Goal: Information Seeking & Learning: Learn about a topic

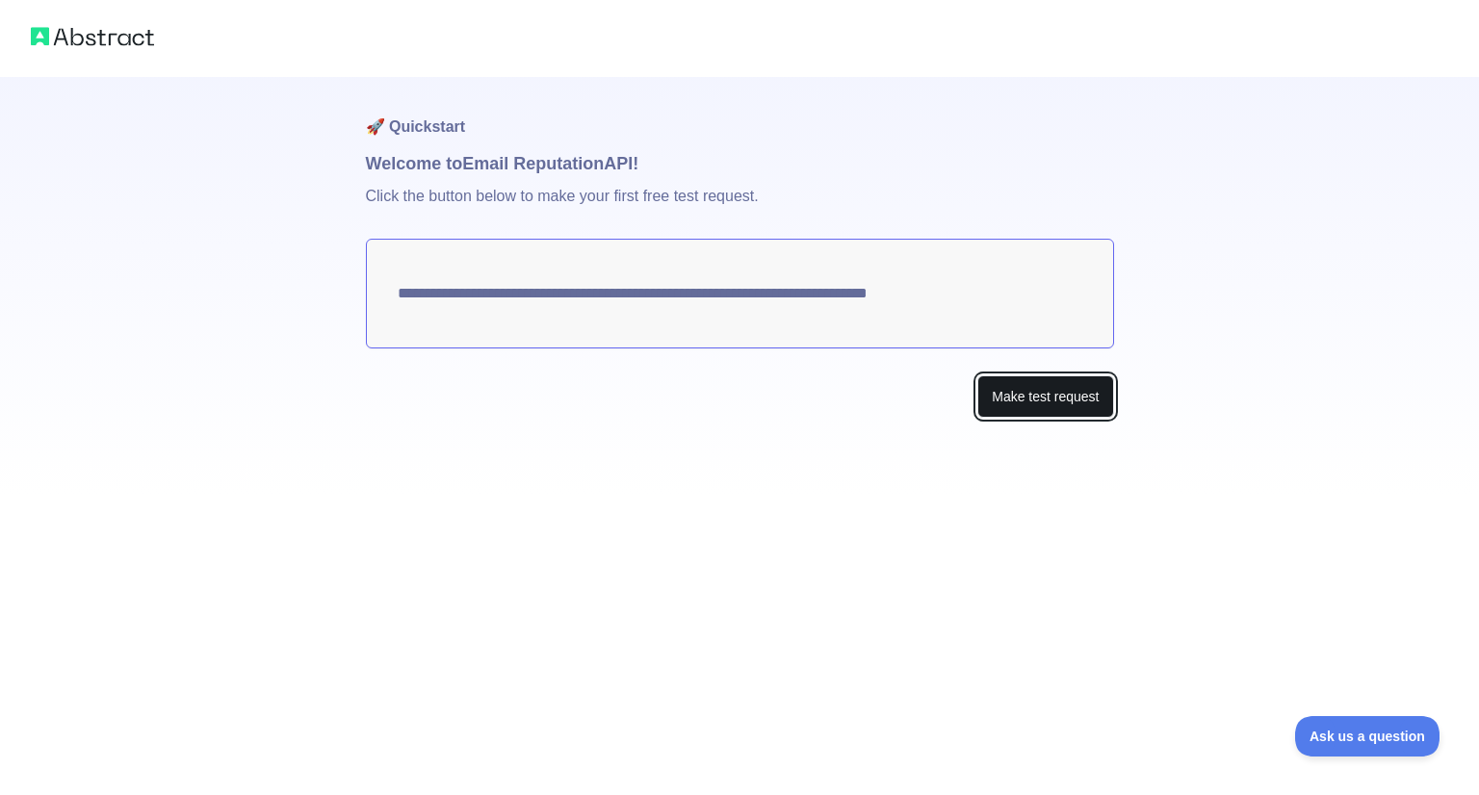
click at [1042, 391] on button "Make test request" at bounding box center [1045, 396] width 136 height 43
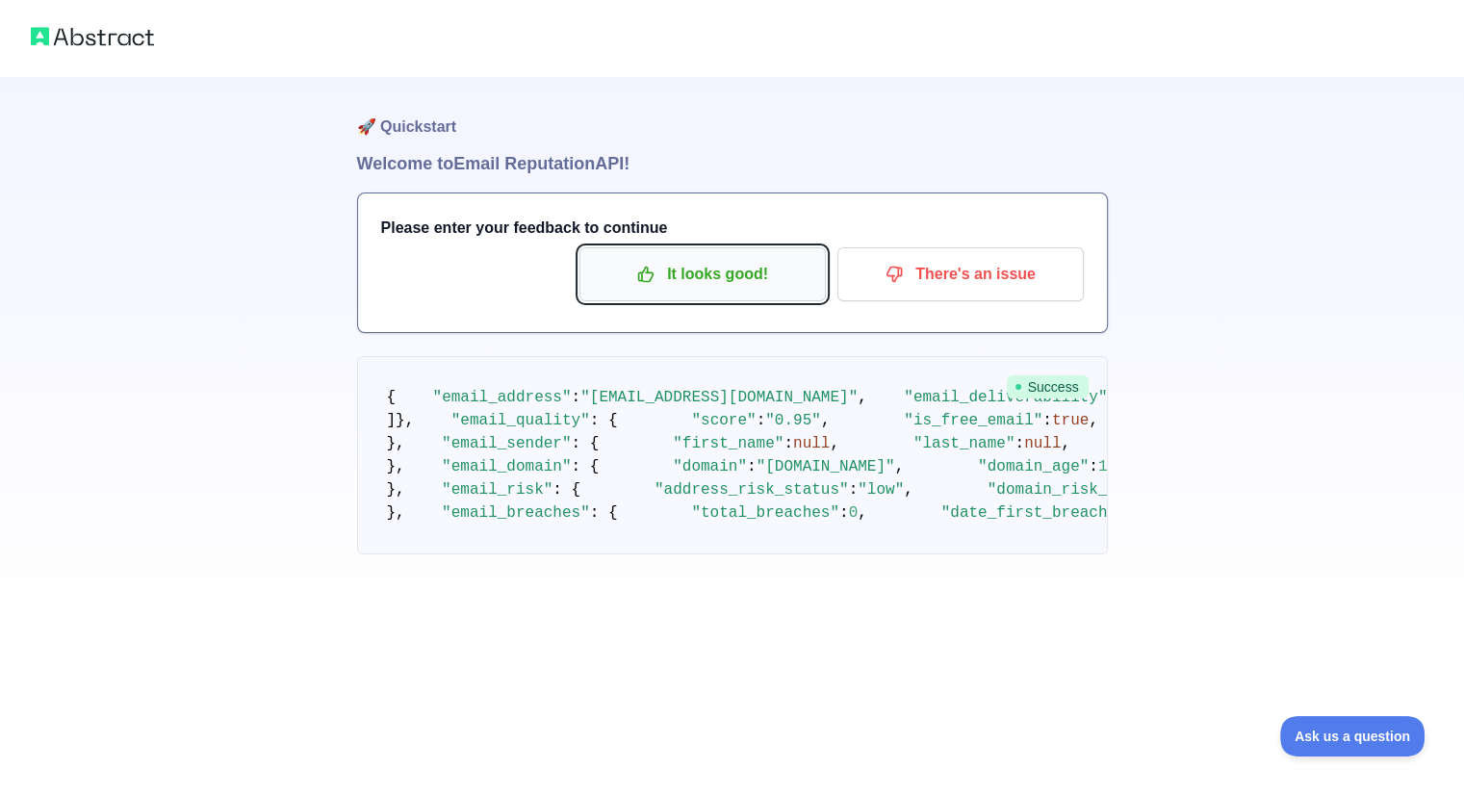
click at [734, 282] on p "It looks good!" at bounding box center [703, 274] width 218 height 33
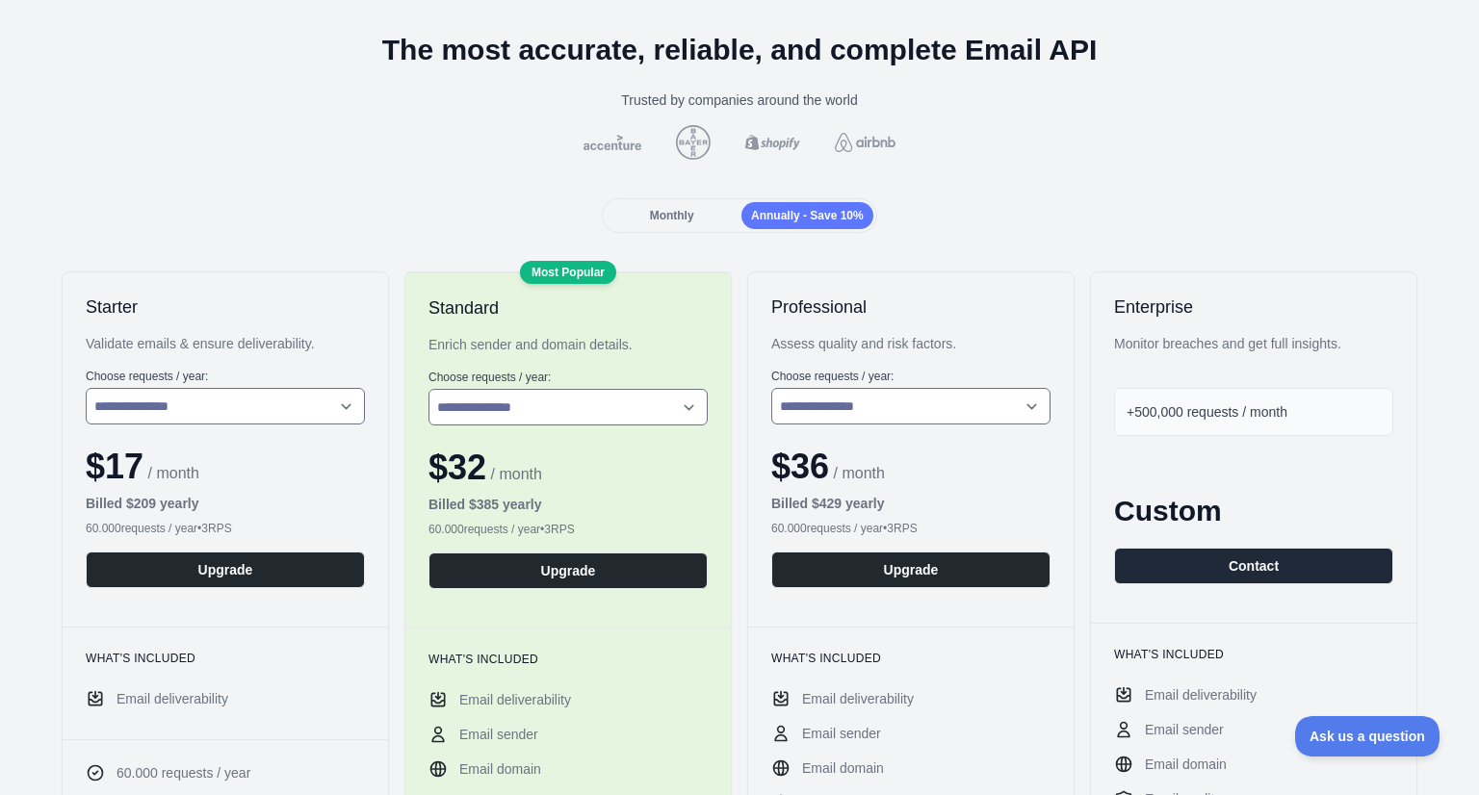
scroll to position [73, 0]
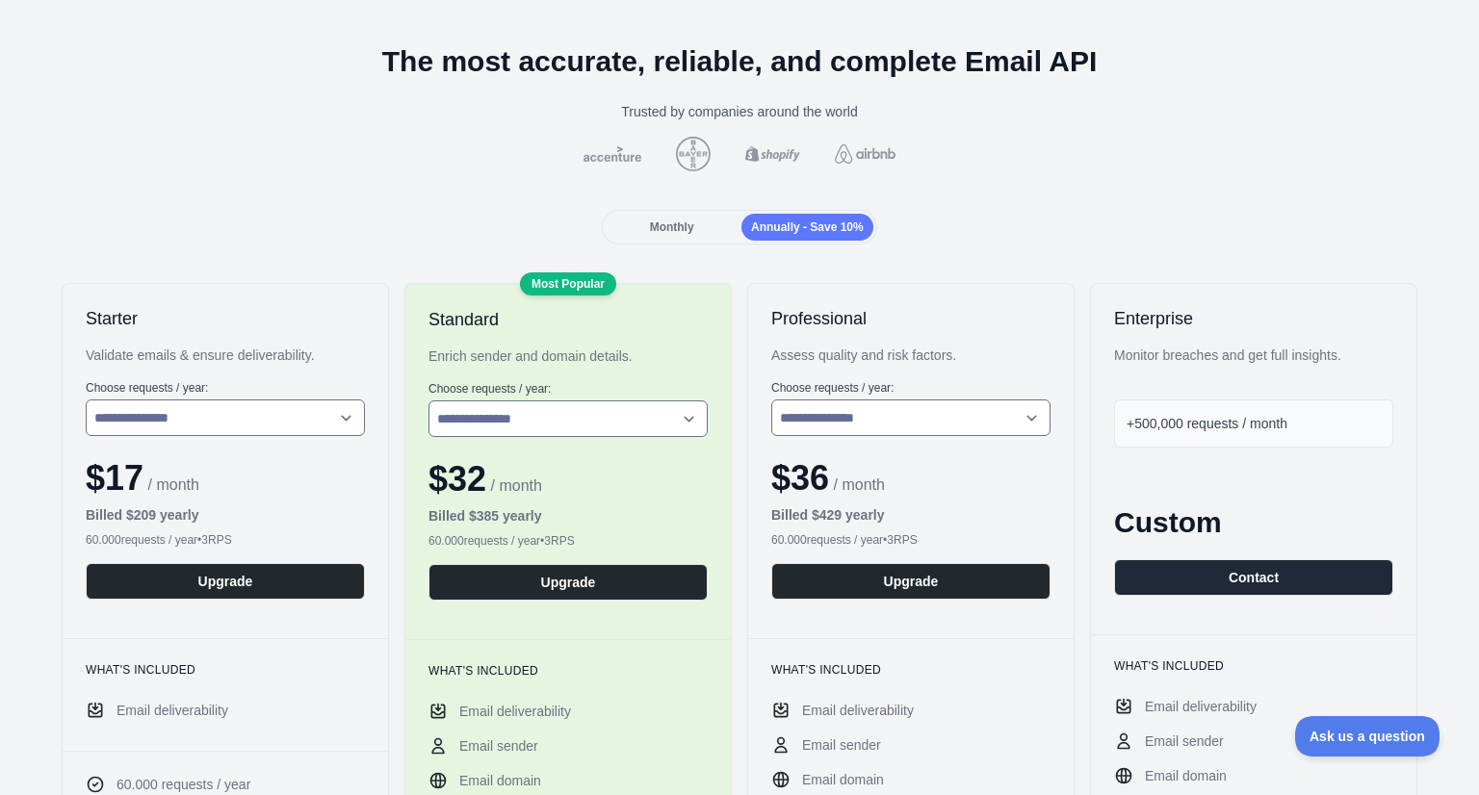
click at [710, 214] on div "Monthly" at bounding box center [671, 227] width 132 height 27
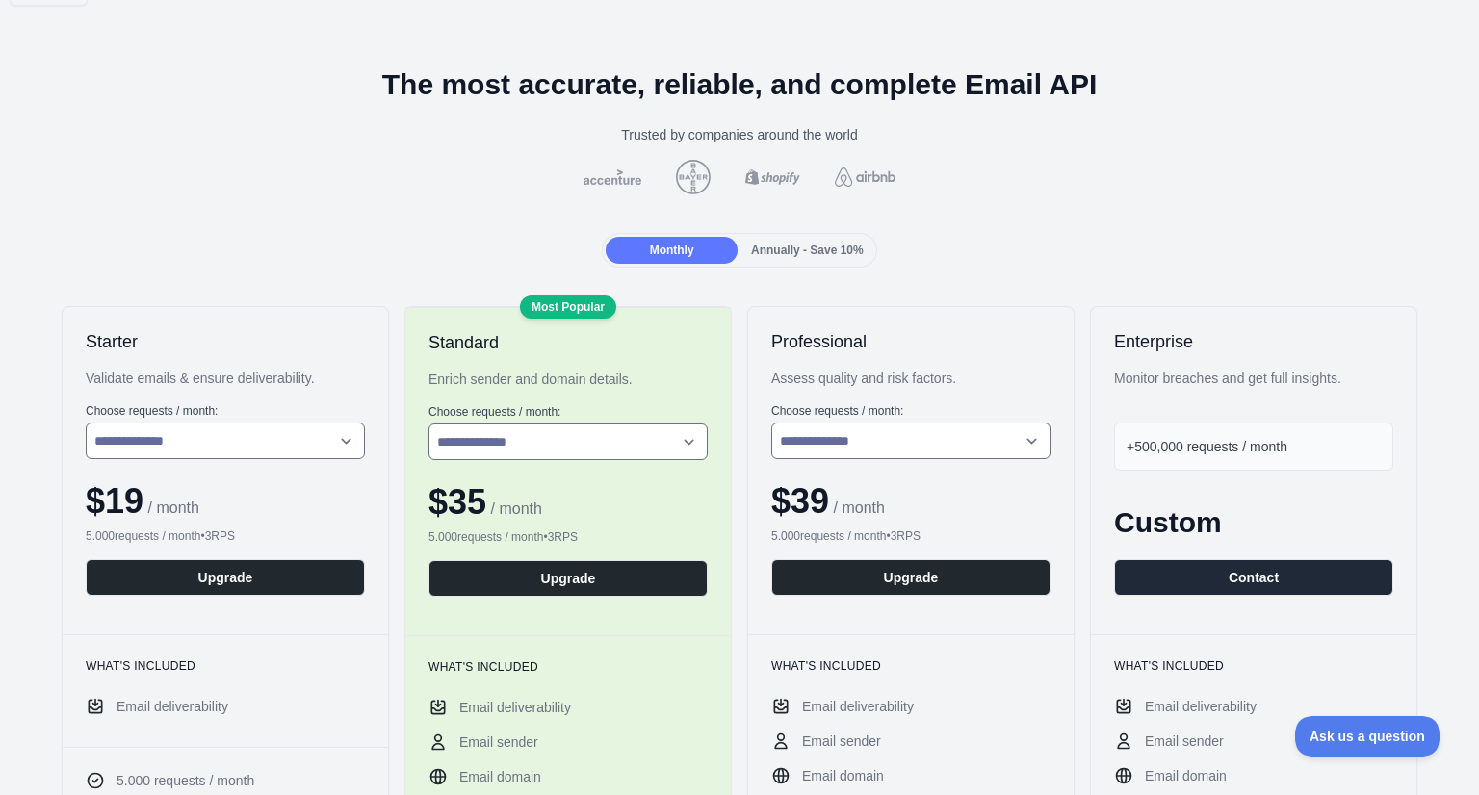
scroll to position [0, 0]
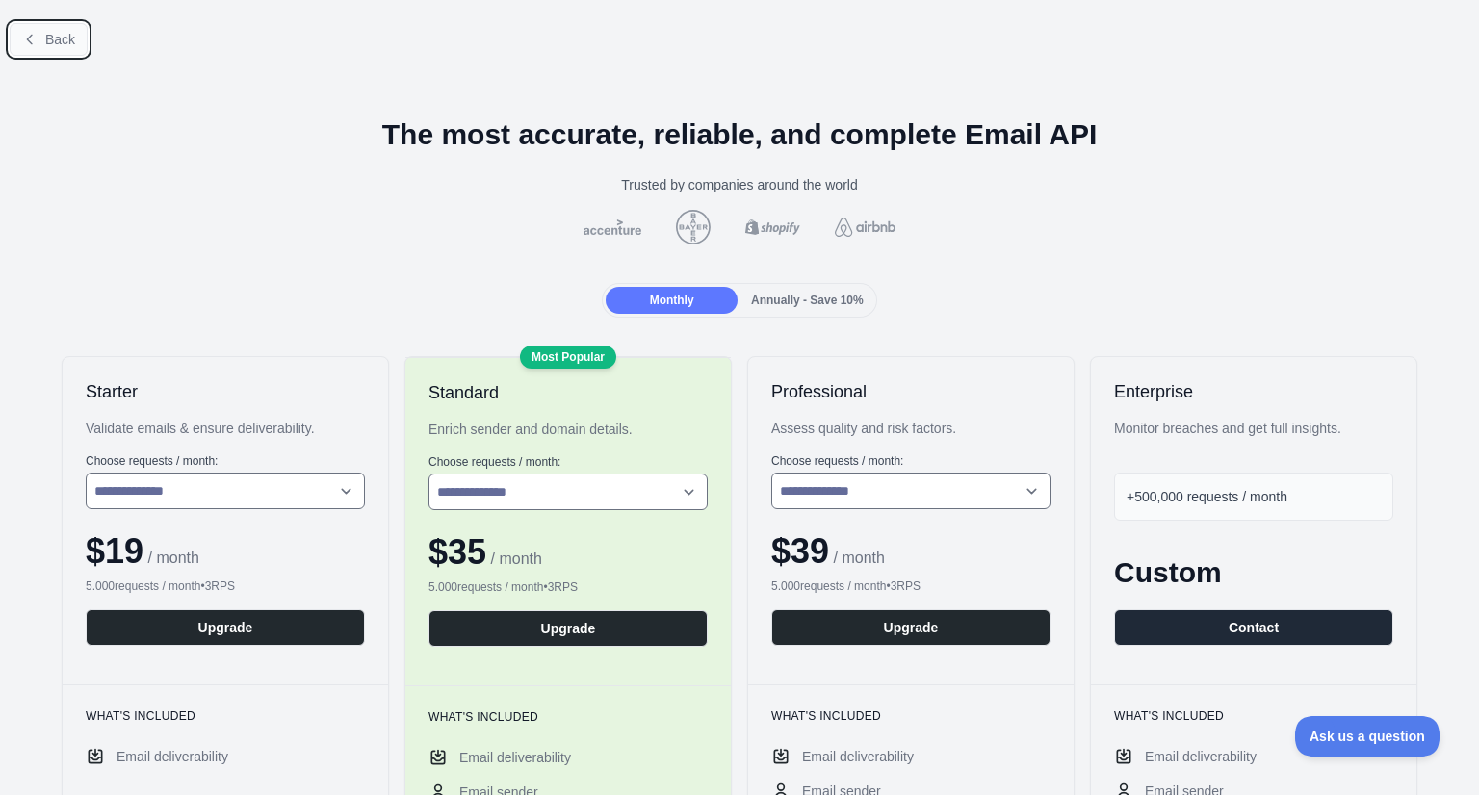
click at [42, 35] on button "Back" at bounding box center [49, 39] width 78 height 33
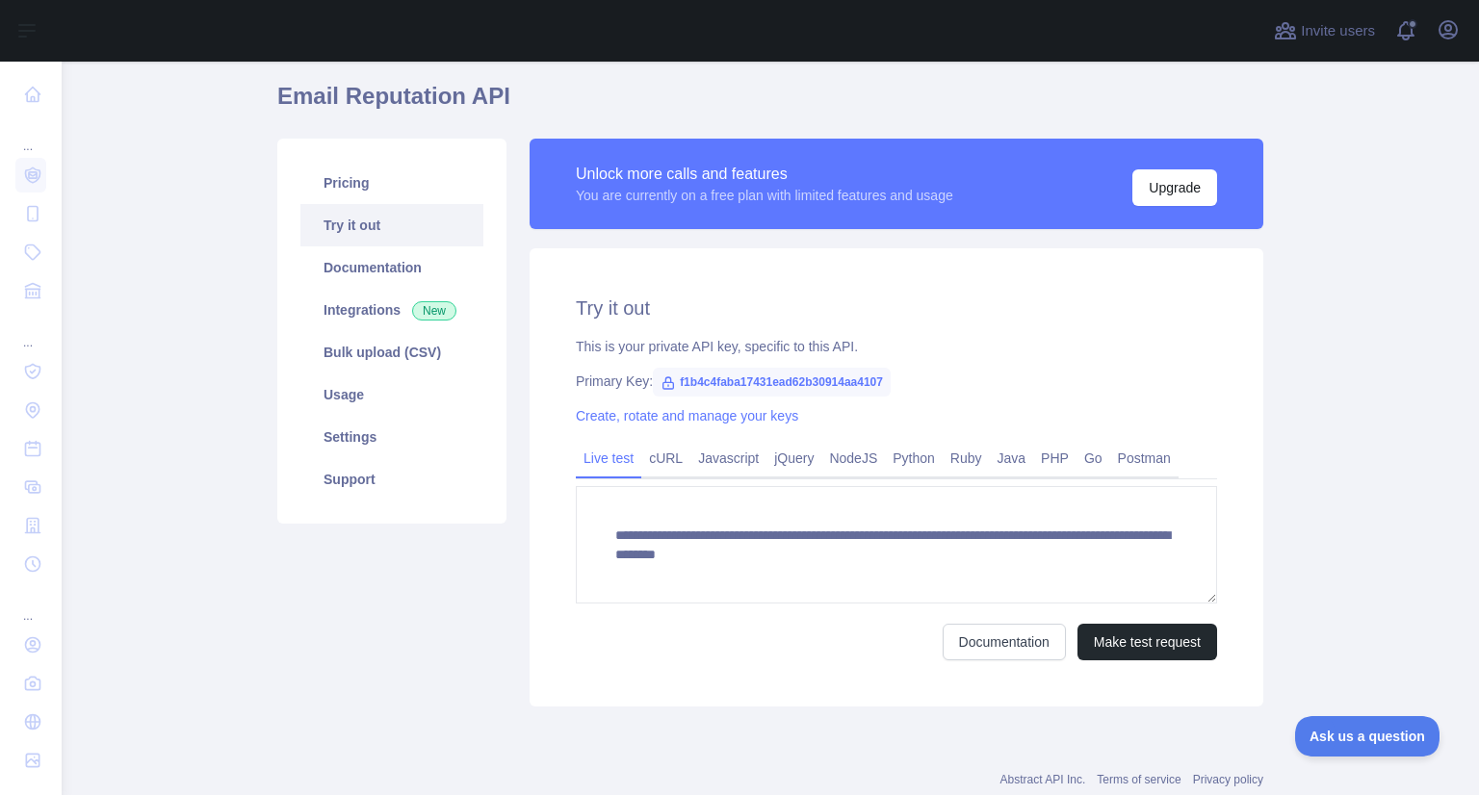
scroll to position [65, 0]
click at [712, 474] on link "Javascript" at bounding box center [728, 458] width 76 height 31
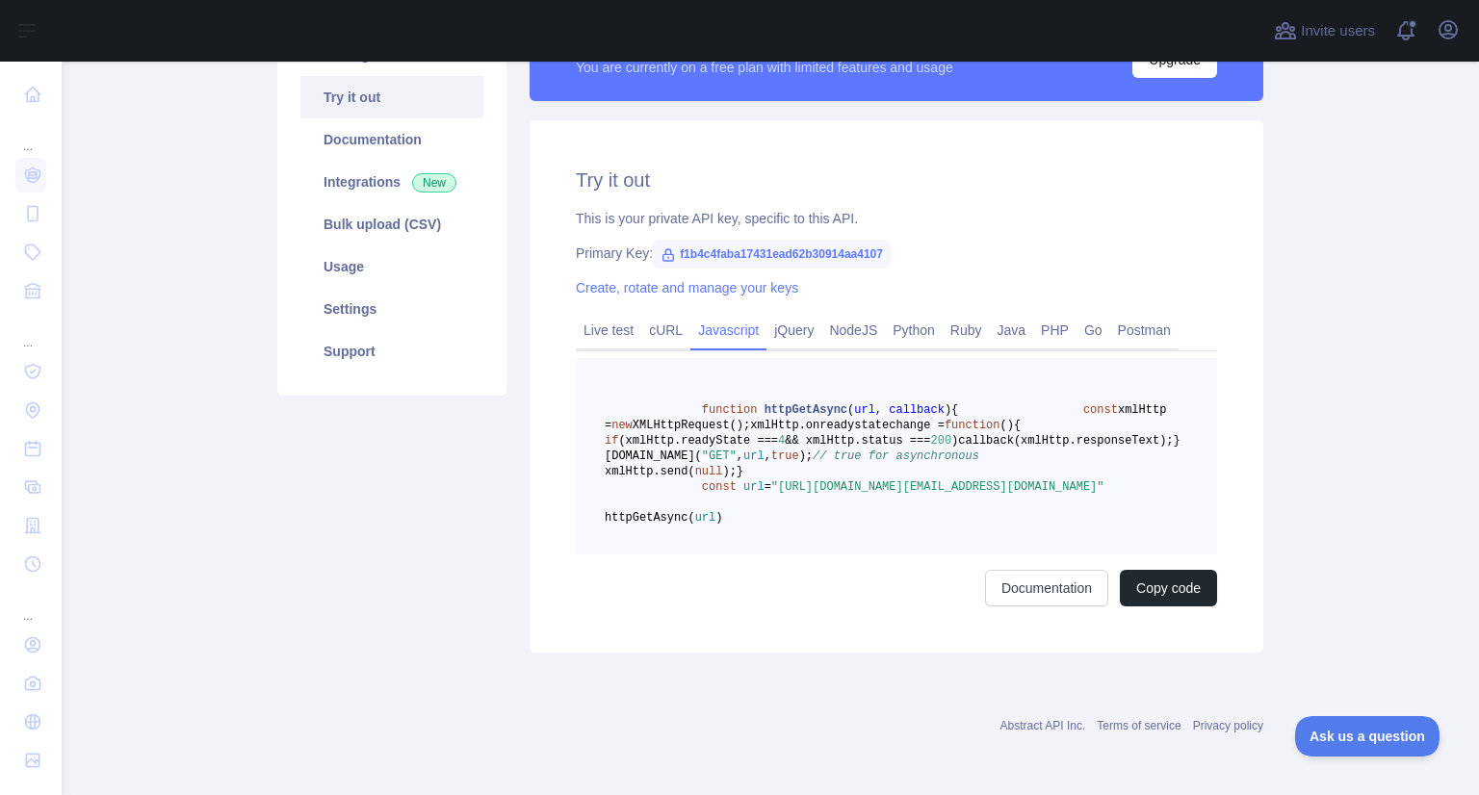
scroll to position [281, 0]
click at [831, 511] on pre "function httpGetAsync ( url, callback ) { const xmlHttp = new XMLHttpRequest();…" at bounding box center [896, 456] width 641 height 196
click at [768, 280] on link "Create, rotate and manage your keys" at bounding box center [687, 287] width 222 height 15
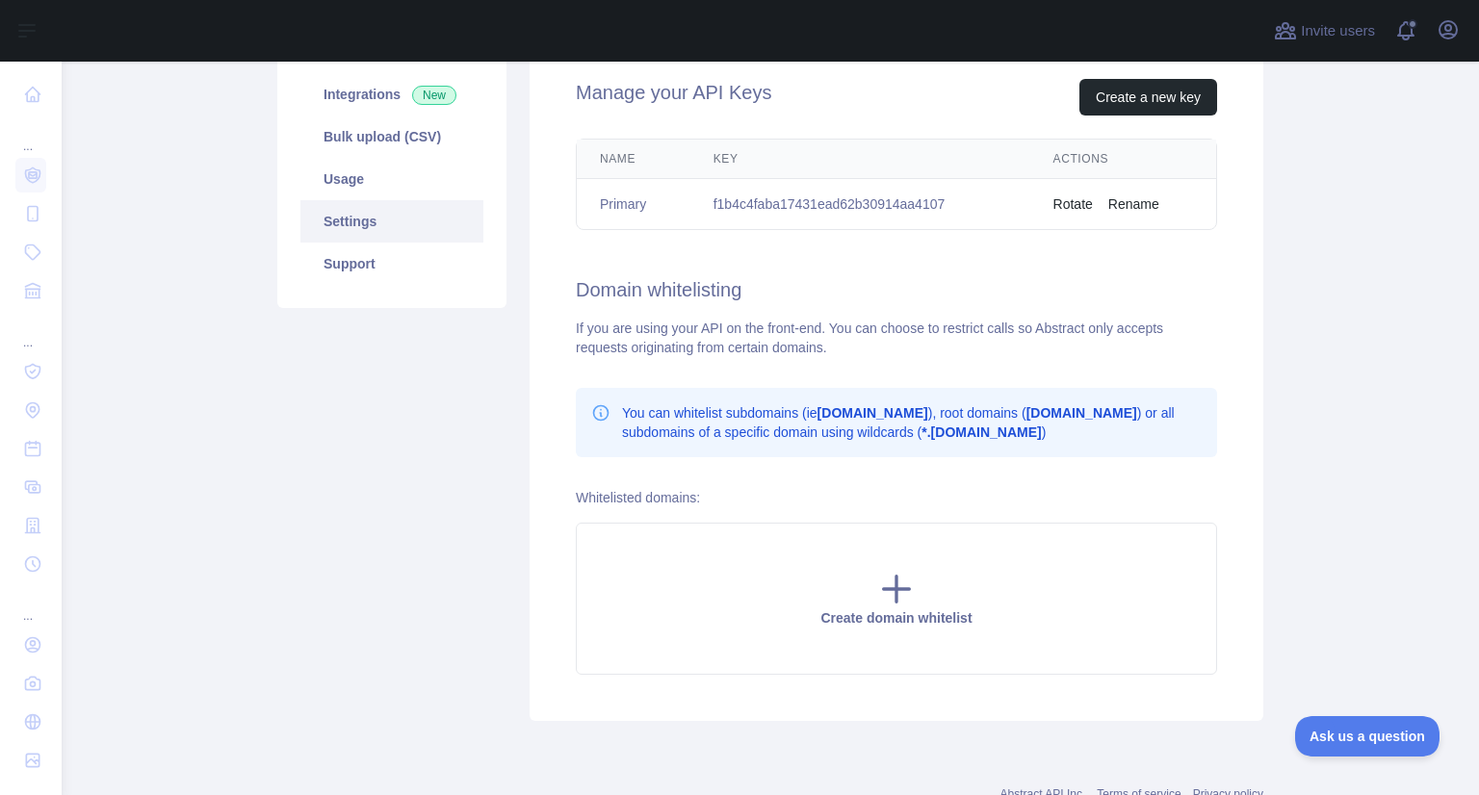
click at [836, 200] on td "f1b4c4faba17431ead62b30914aa4107" at bounding box center [860, 204] width 340 height 51
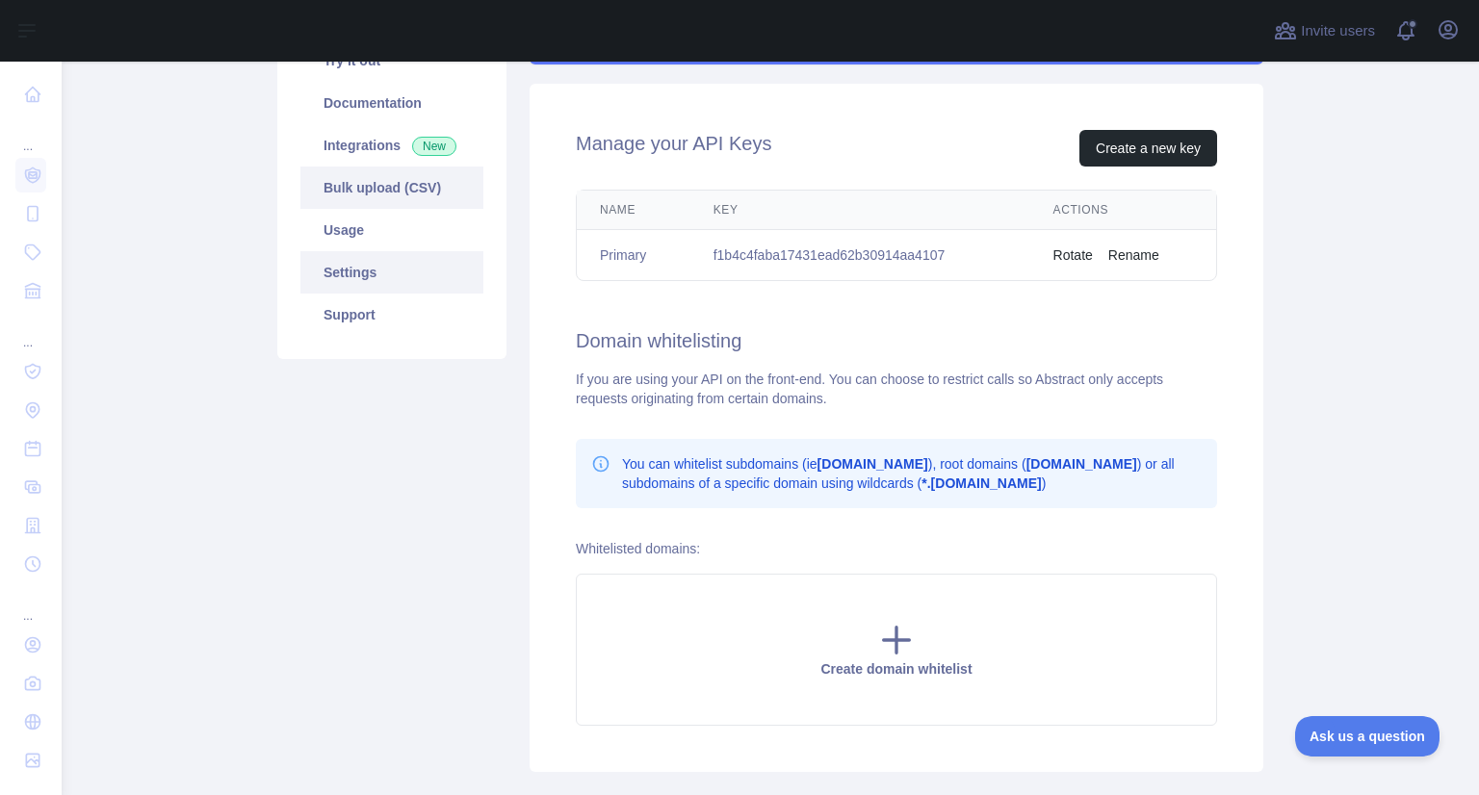
click at [412, 143] on span "New" at bounding box center [434, 146] width 44 height 19
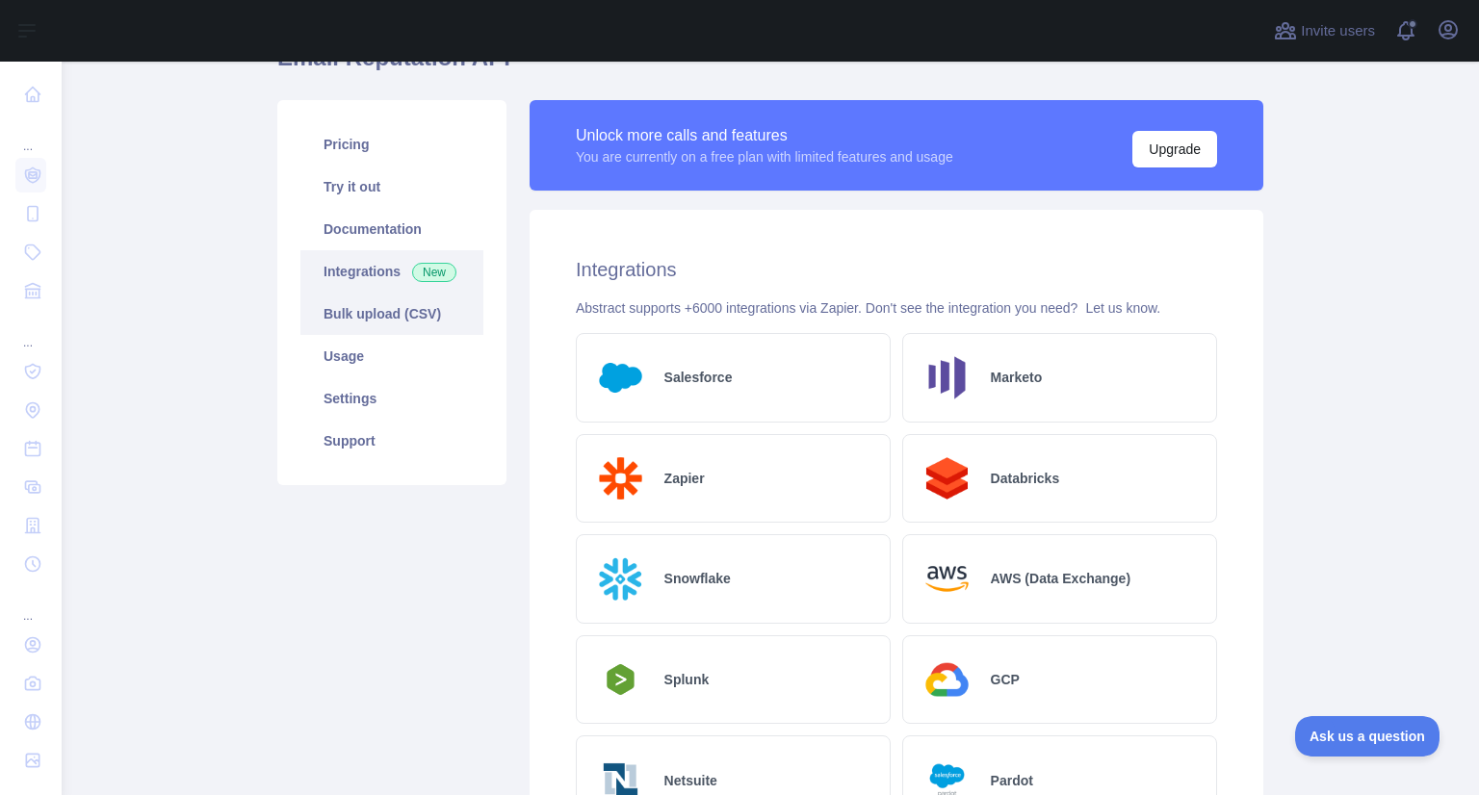
scroll to position [99, 0]
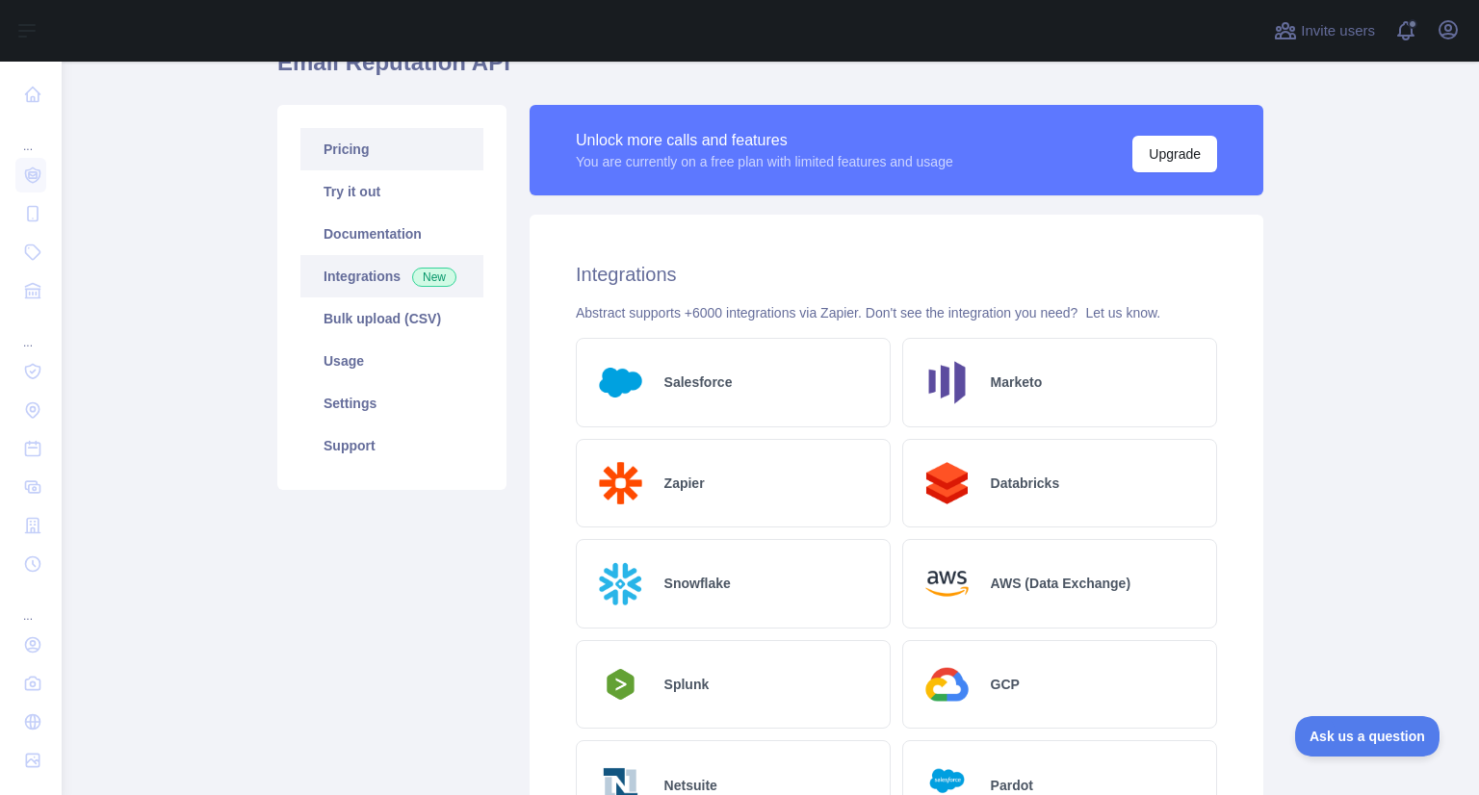
click at [401, 154] on link "Pricing" at bounding box center [391, 149] width 183 height 42
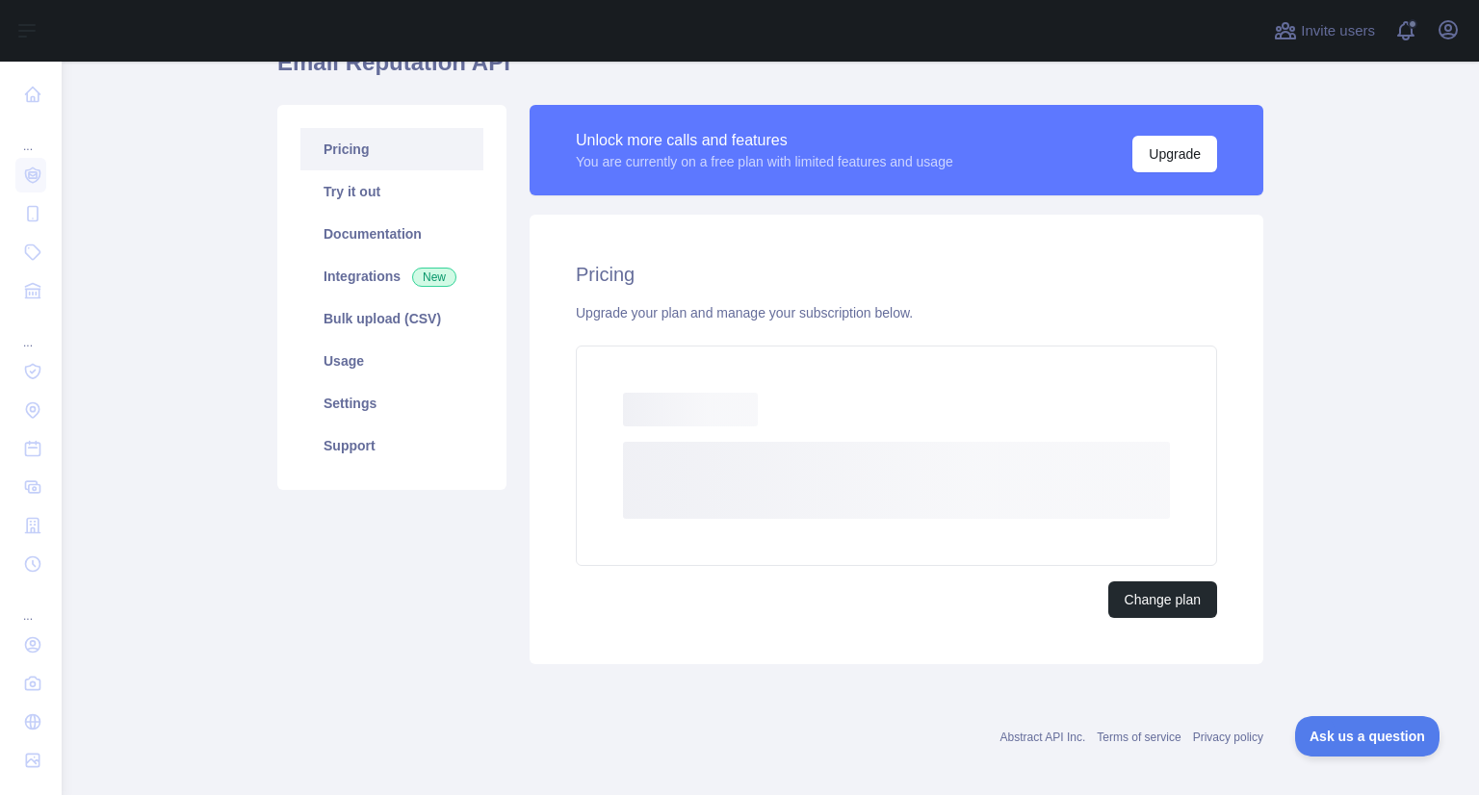
scroll to position [57, 0]
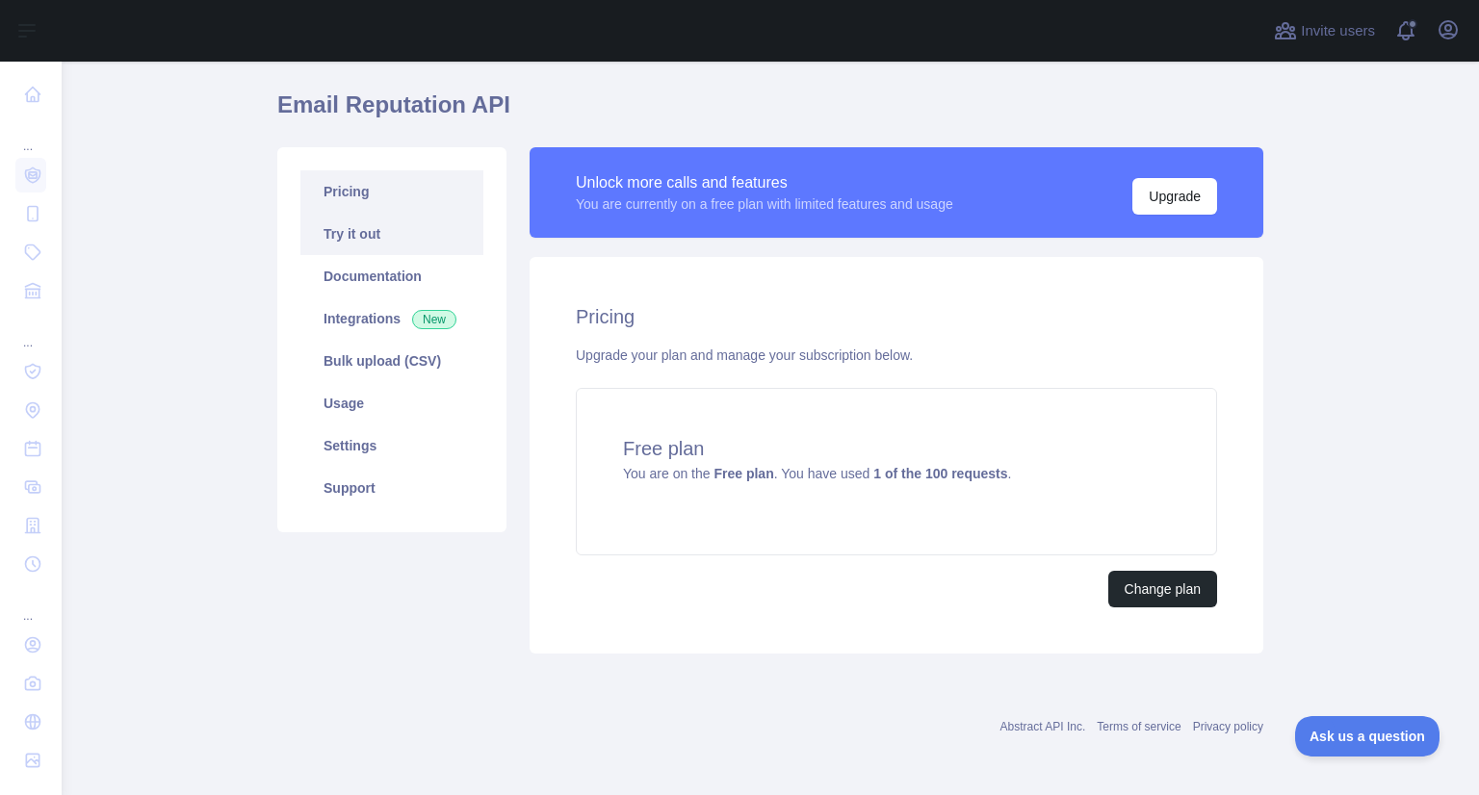
click at [385, 236] on link "Try it out" at bounding box center [391, 234] width 183 height 42
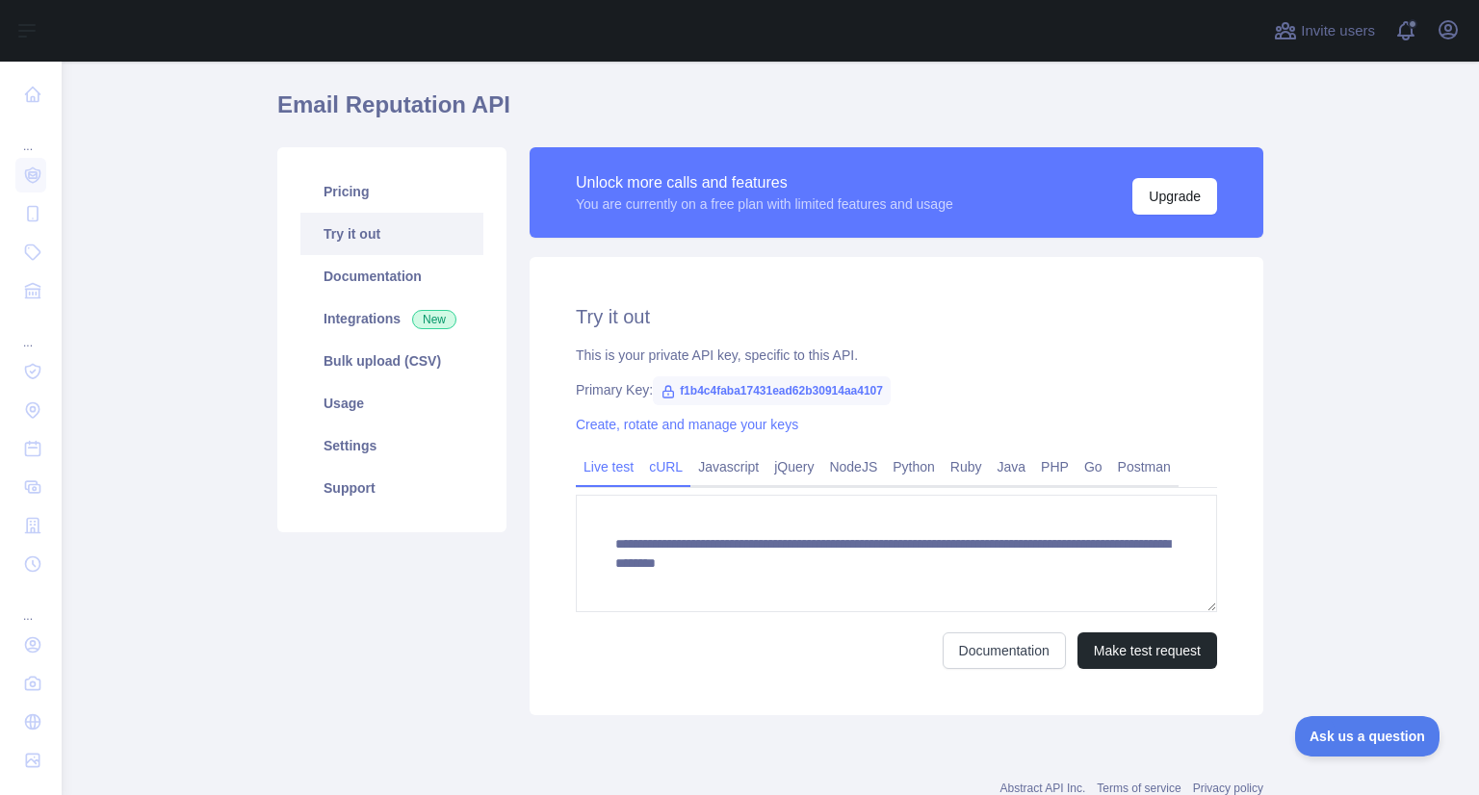
click at [657, 475] on link "cURL" at bounding box center [665, 466] width 49 height 31
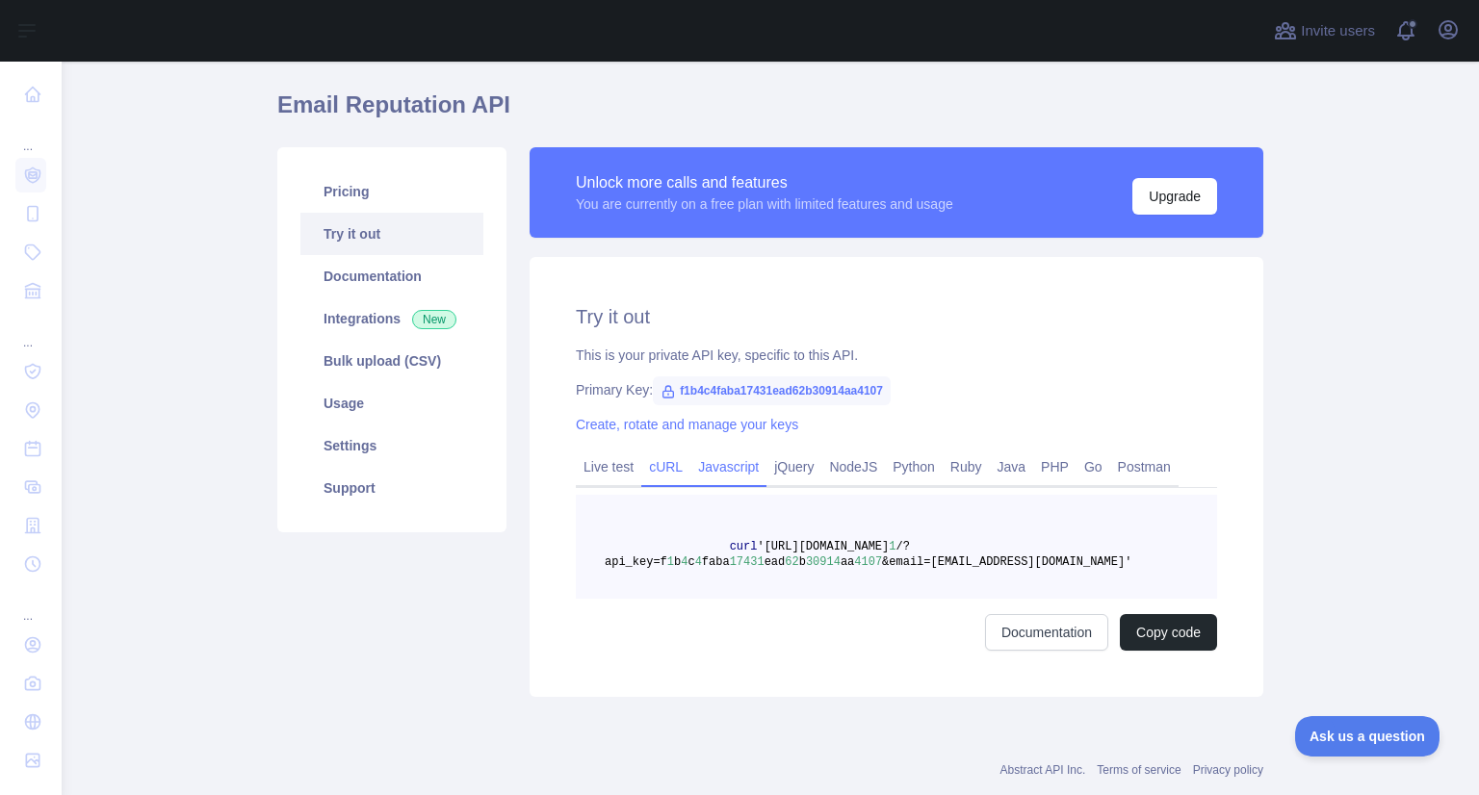
click at [730, 469] on link "Javascript" at bounding box center [728, 466] width 76 height 31
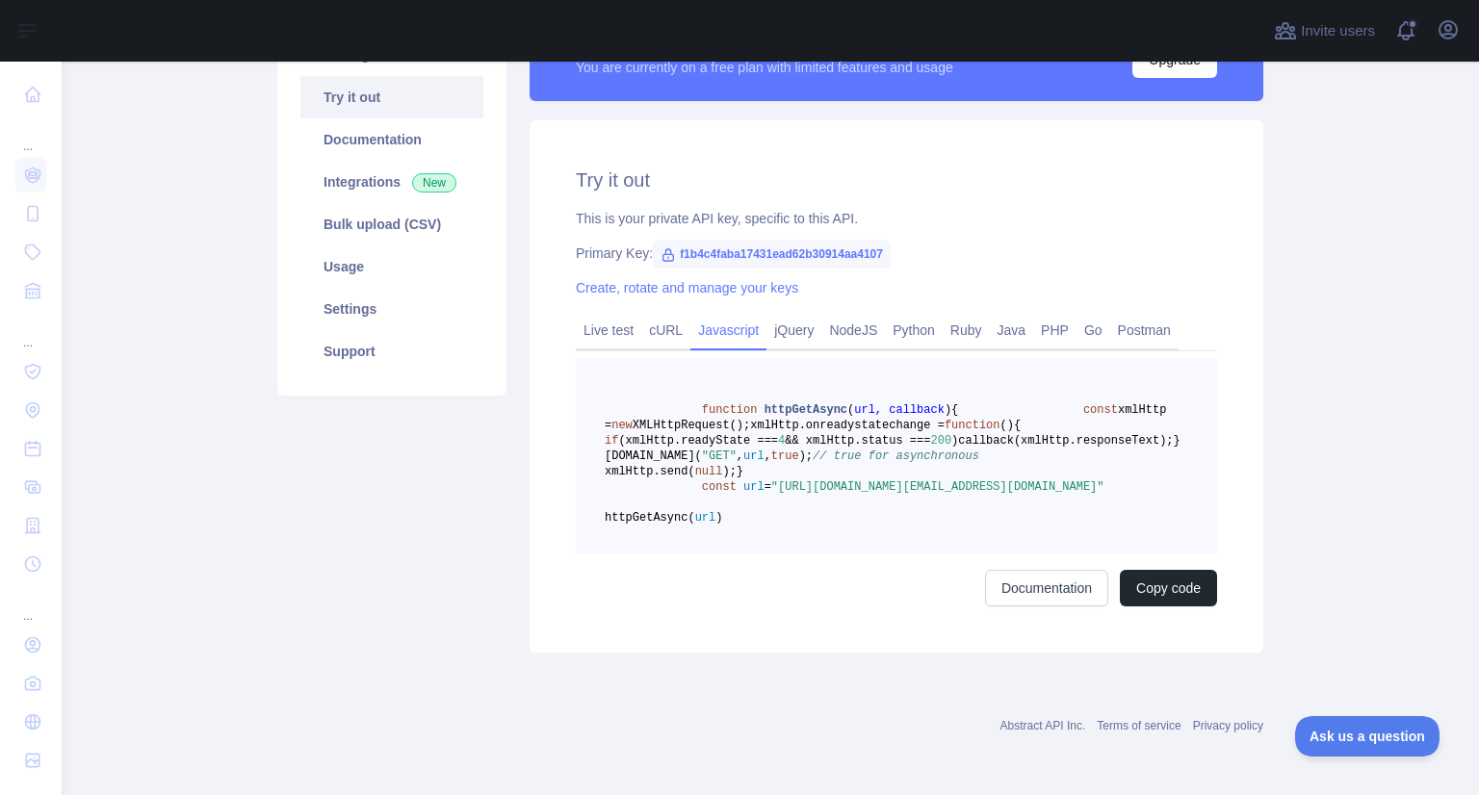
scroll to position [285, 0]
click at [1169, 579] on button "Copy code" at bounding box center [1168, 588] width 97 height 37
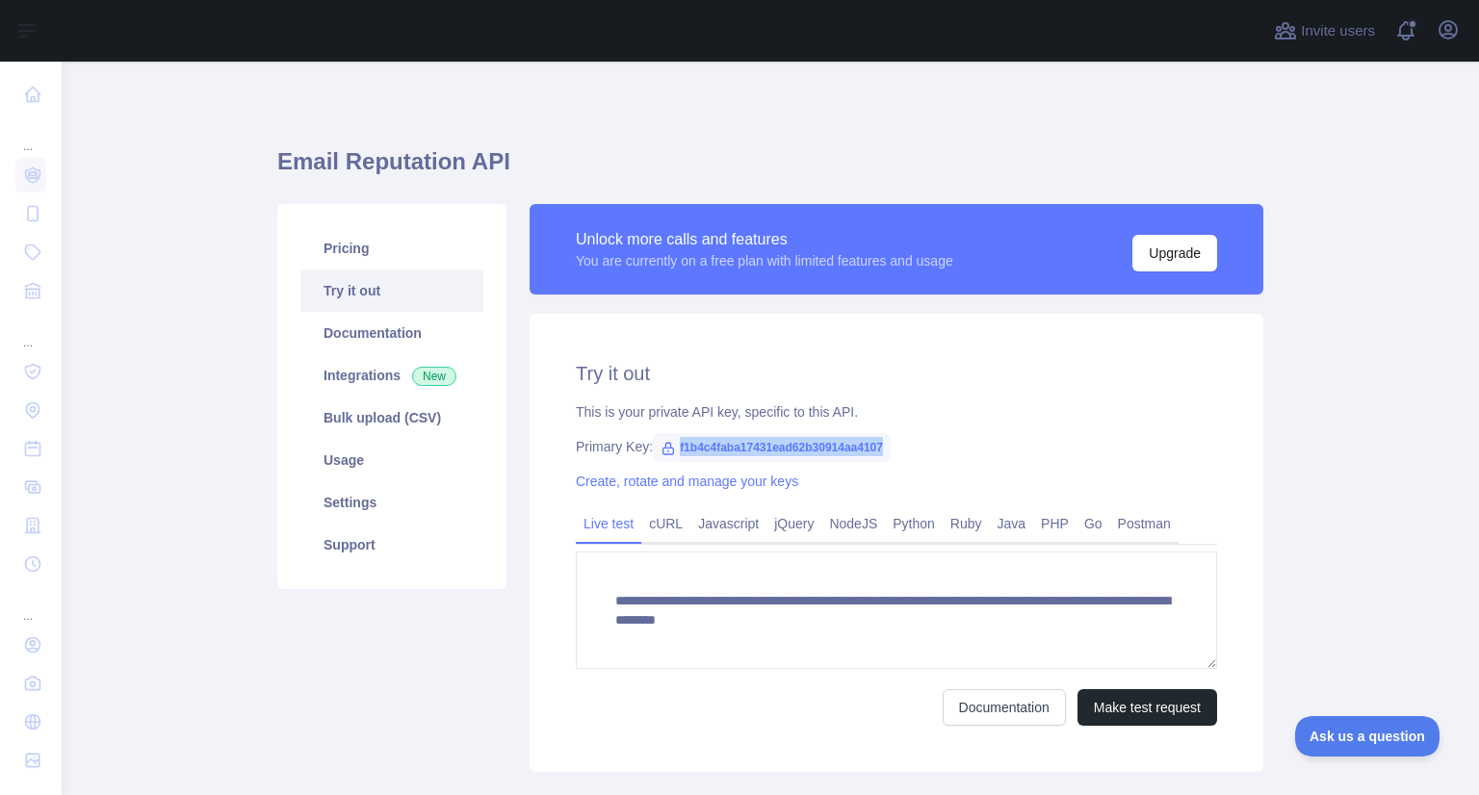
drag, startPoint x: 667, startPoint y: 445, endPoint x: 880, endPoint y: 453, distance: 212.9
click at [880, 453] on span "f1b4c4faba17431ead62b30914aa4107" at bounding box center [772, 447] width 238 height 29
copy span "f1b4c4faba17431ead62b30914aa4107"
click at [369, 472] on link "Usage" at bounding box center [391, 460] width 183 height 42
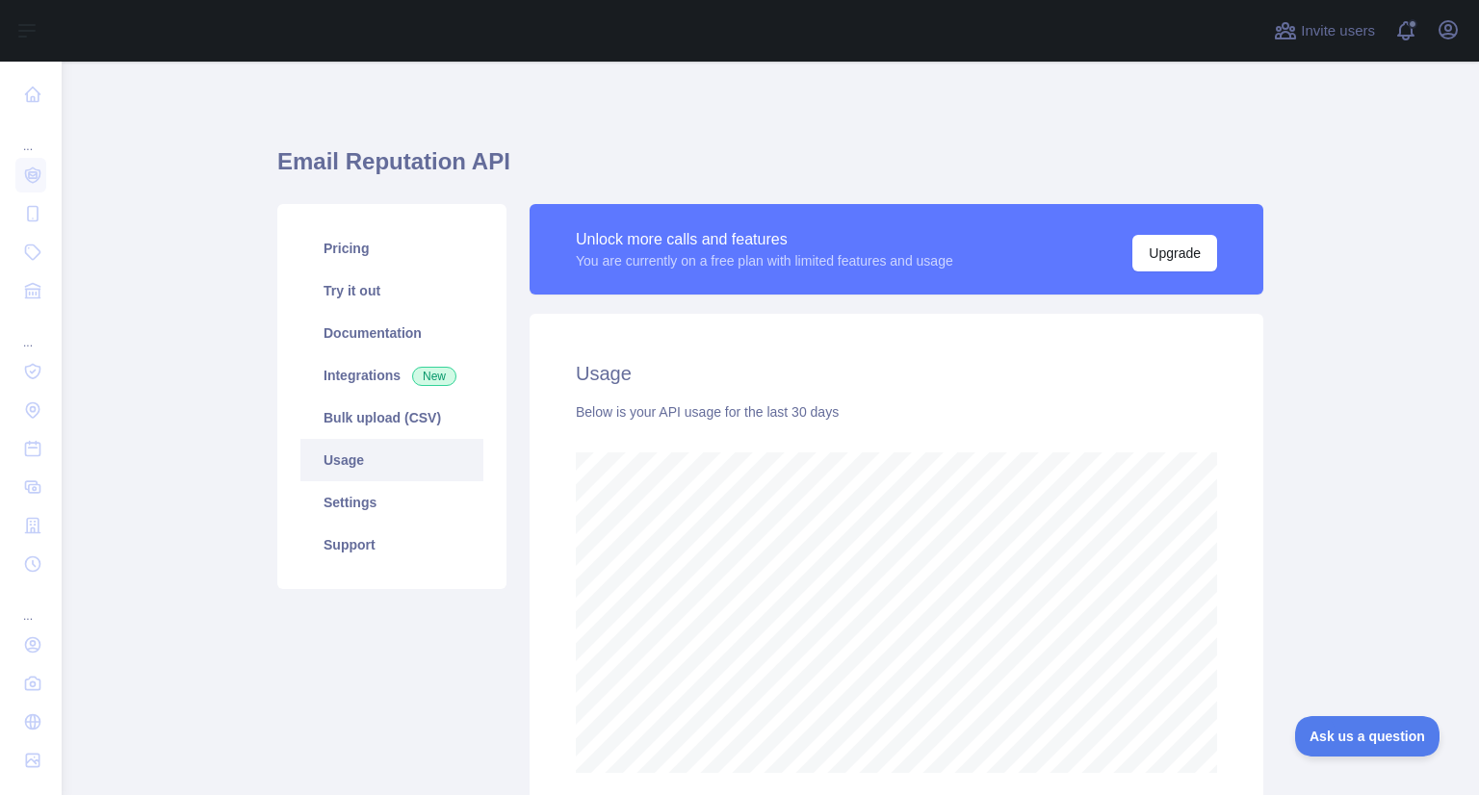
scroll to position [733, 1402]
click at [418, 430] on link "Bulk upload (CSV)" at bounding box center [391, 418] width 183 height 42
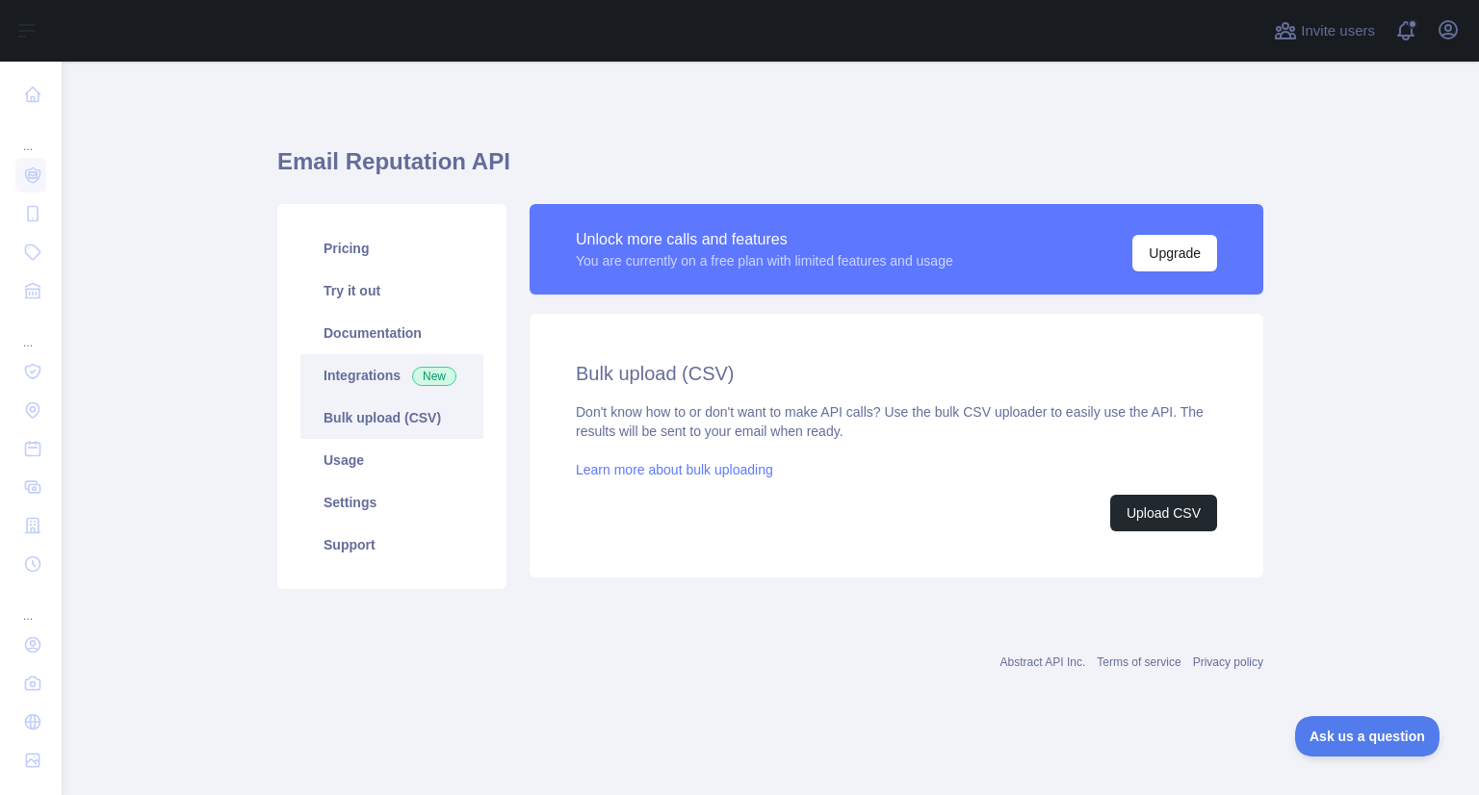
click at [397, 357] on link "Integrations New" at bounding box center [391, 375] width 183 height 42
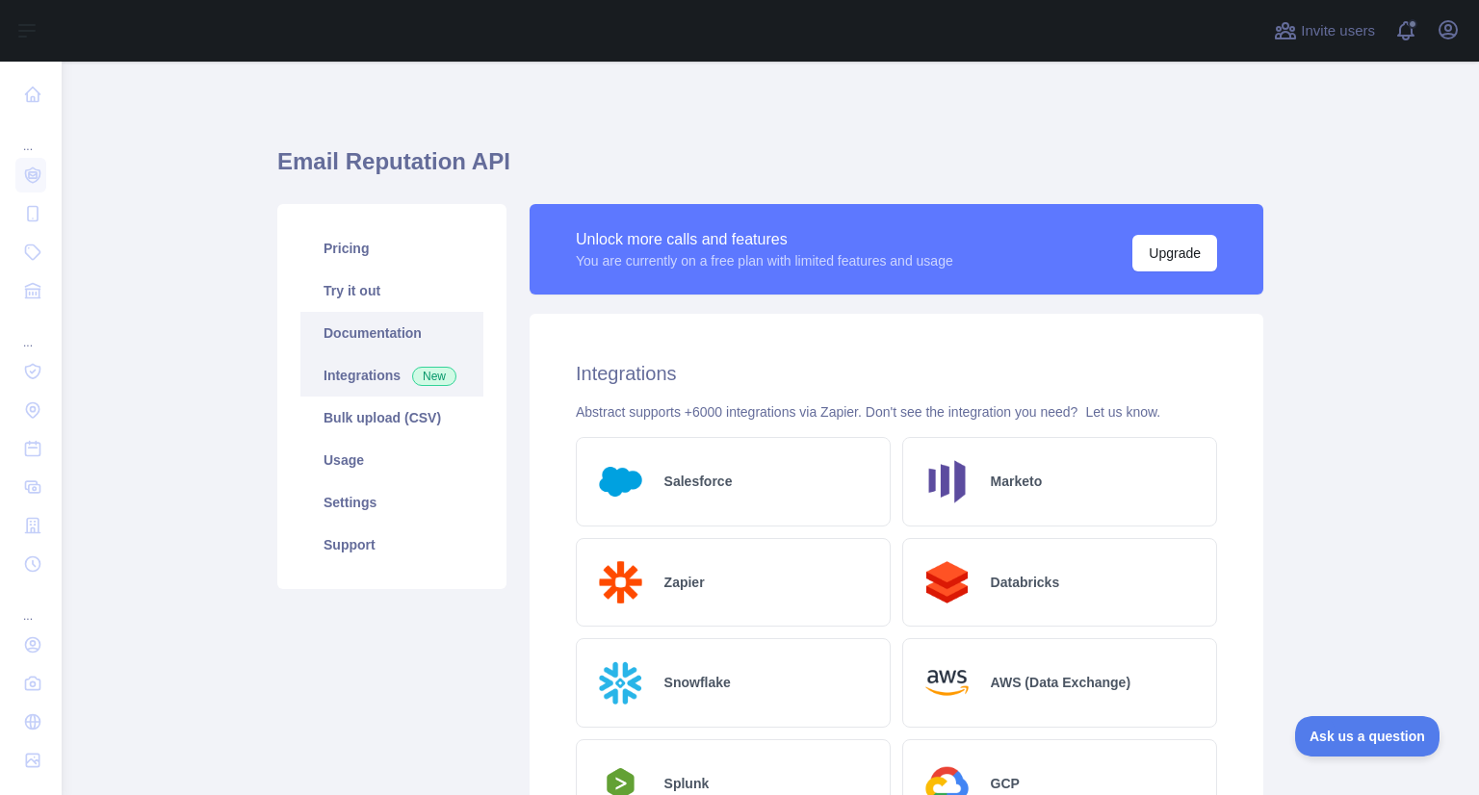
click at [398, 342] on link "Documentation" at bounding box center [391, 333] width 183 height 42
click at [381, 511] on link "Settings" at bounding box center [391, 502] width 183 height 42
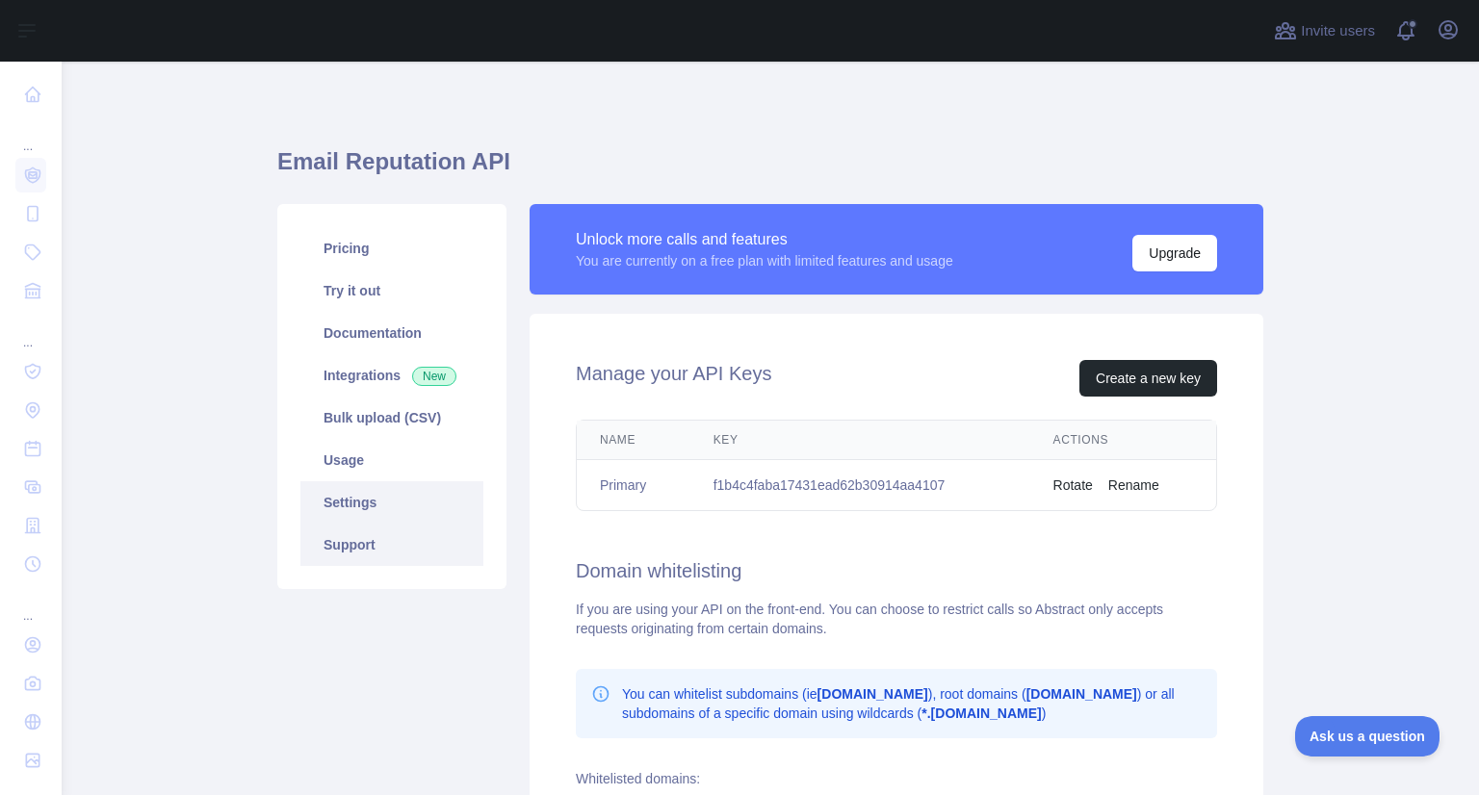
click at [369, 552] on link "Support" at bounding box center [391, 545] width 183 height 42
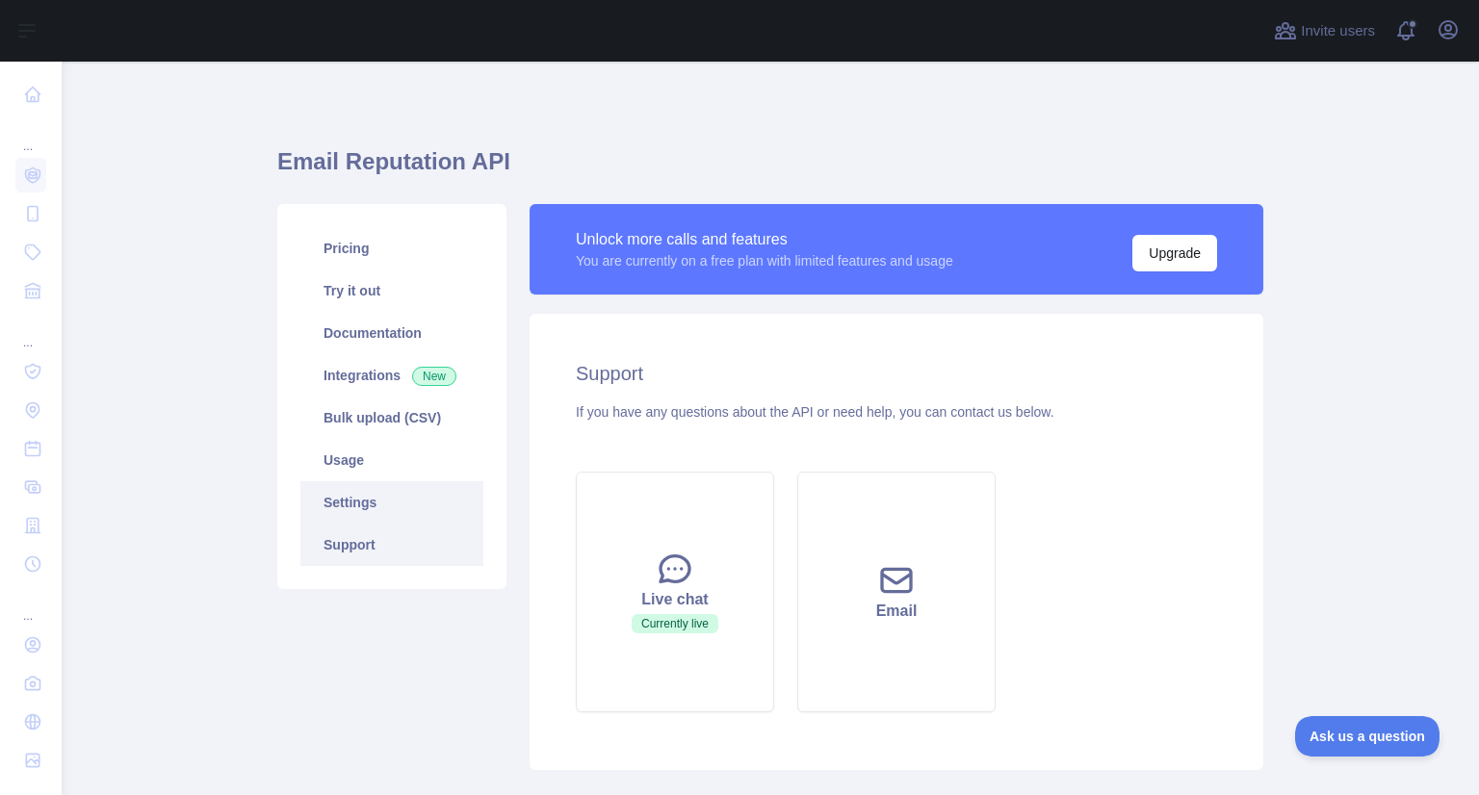
click at [385, 503] on link "Settings" at bounding box center [391, 502] width 183 height 42
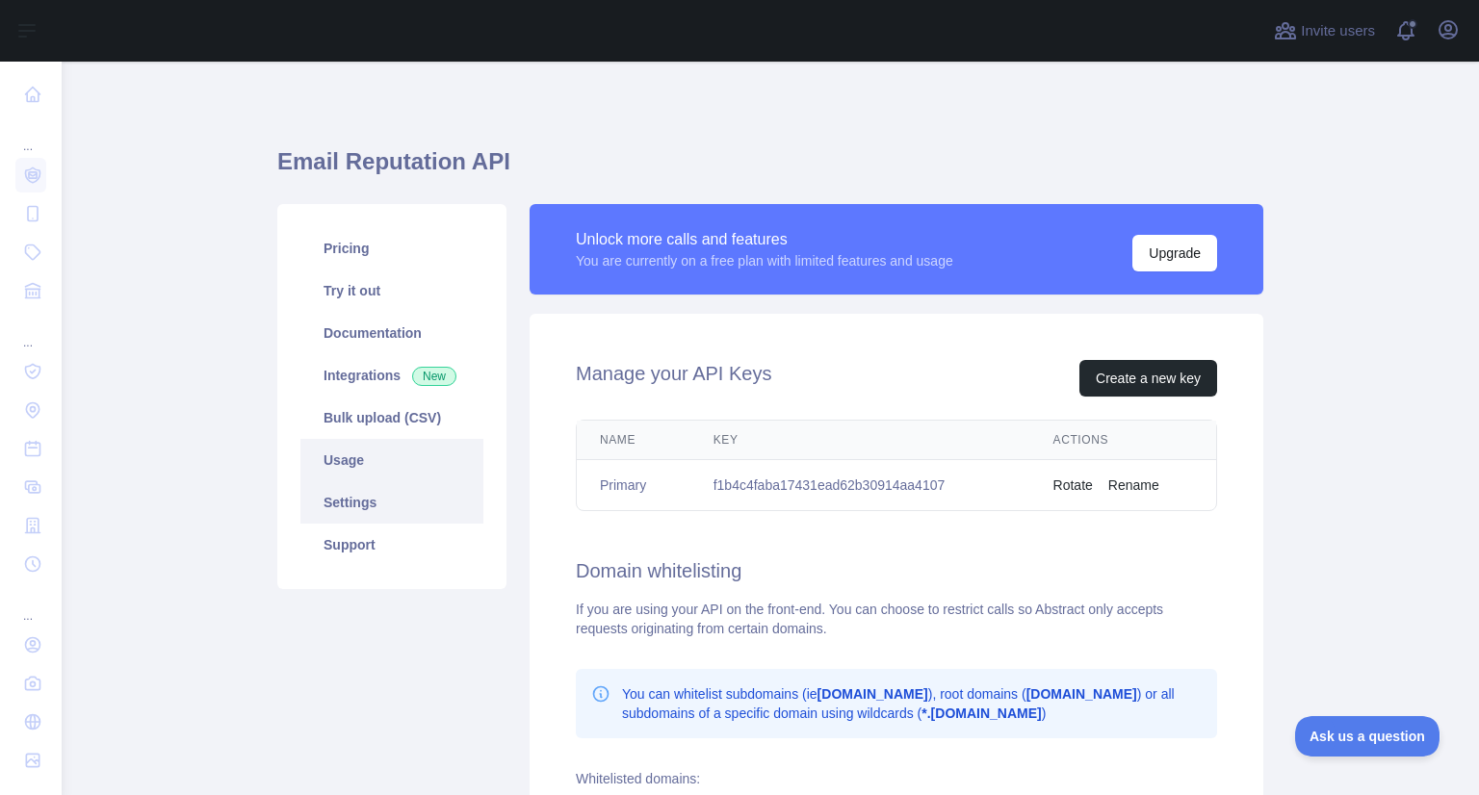
click at [381, 456] on link "Usage" at bounding box center [391, 460] width 183 height 42
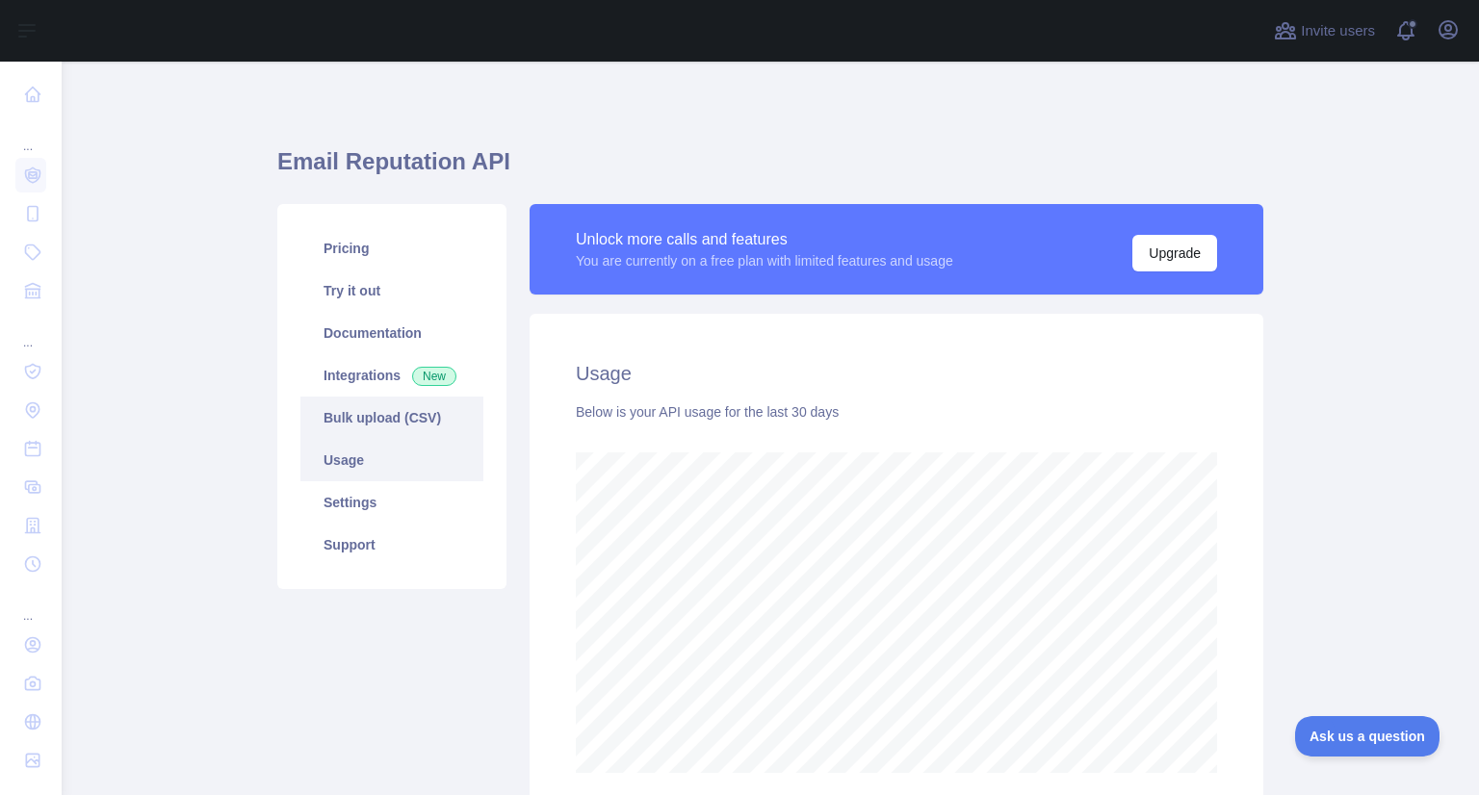
click at [386, 405] on link "Bulk upload (CSV)" at bounding box center [391, 418] width 183 height 42
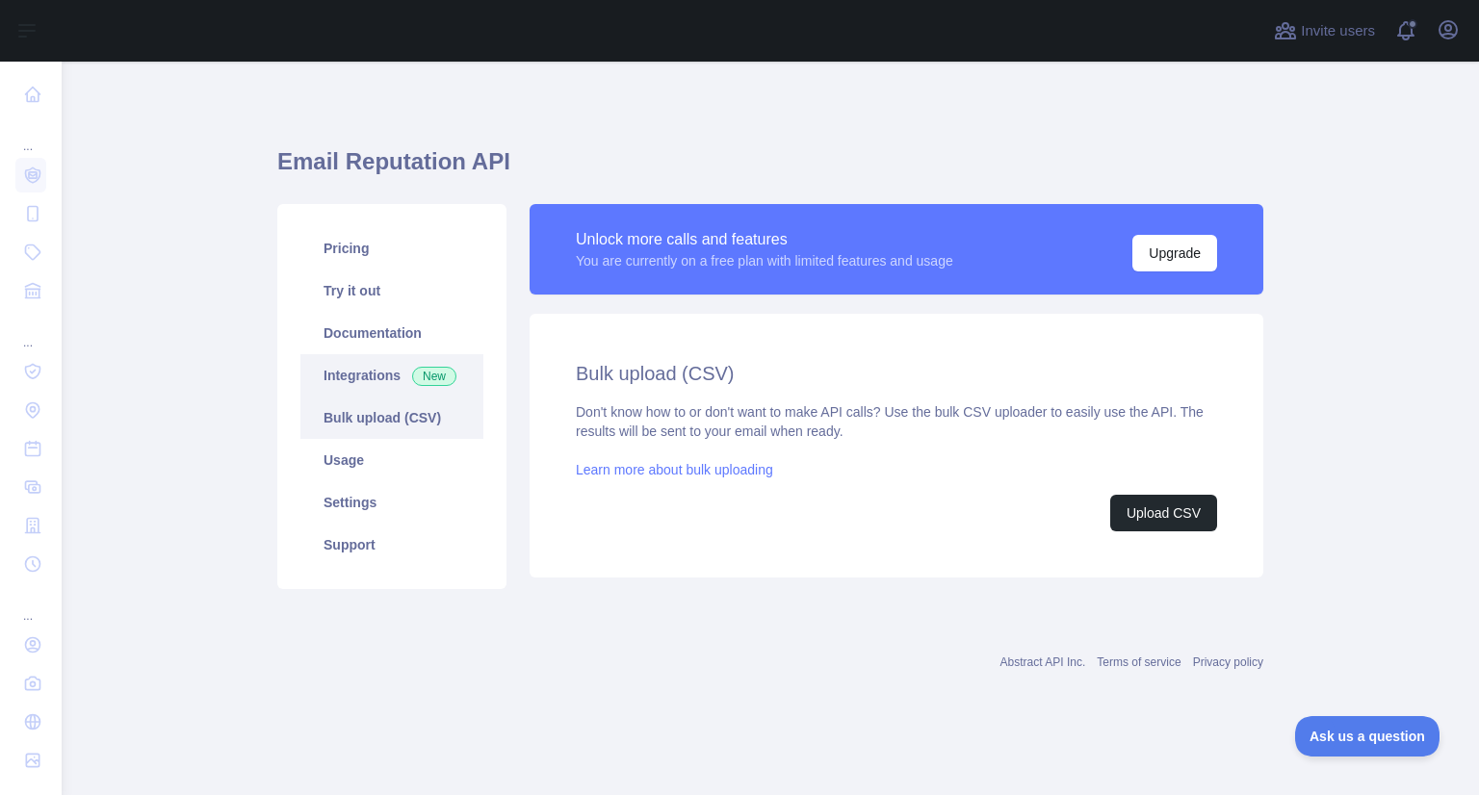
click at [373, 382] on link "Integrations New" at bounding box center [391, 375] width 183 height 42
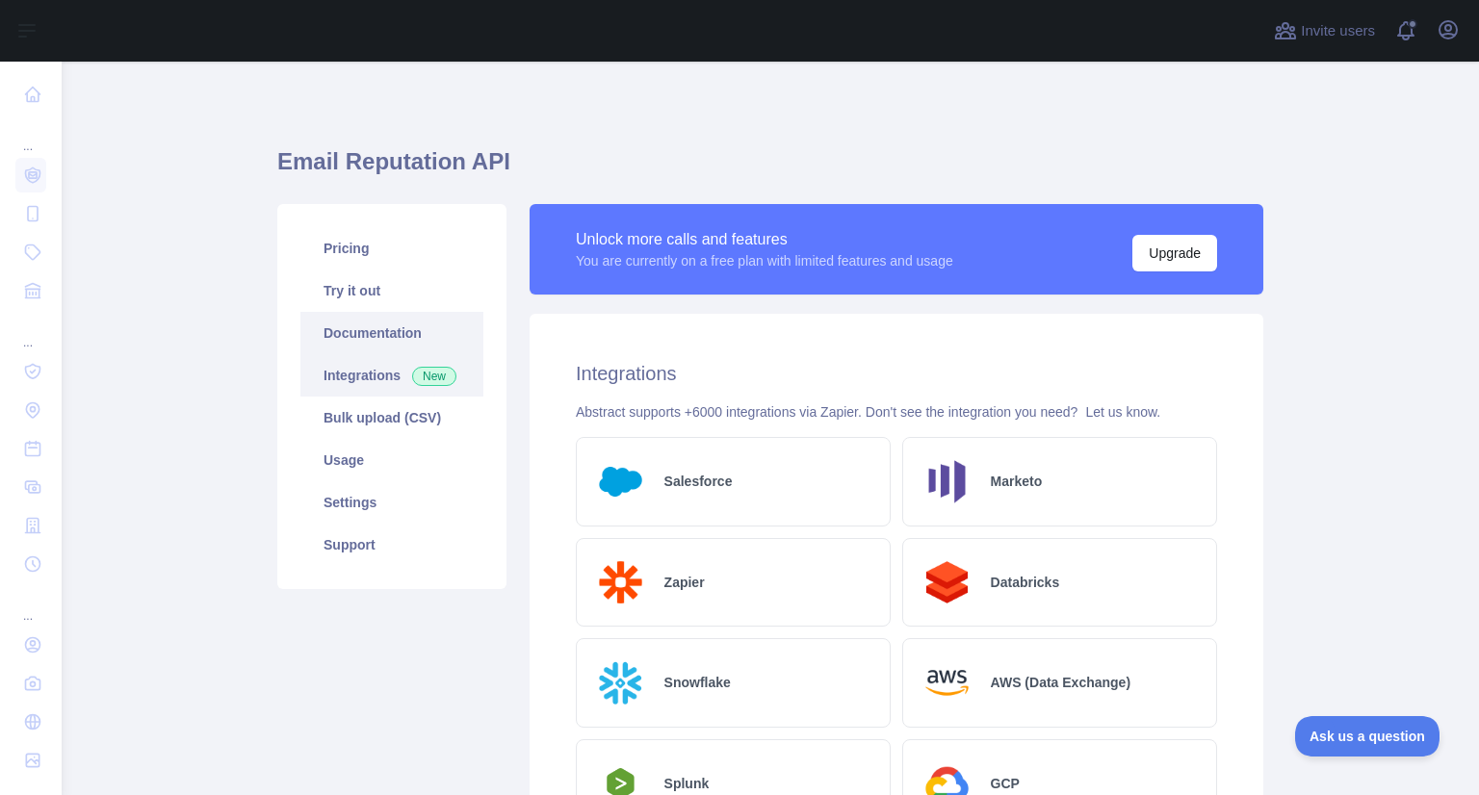
click at [364, 313] on link "Documentation" at bounding box center [391, 333] width 183 height 42
click at [433, 305] on link "Try it out" at bounding box center [391, 291] width 183 height 42
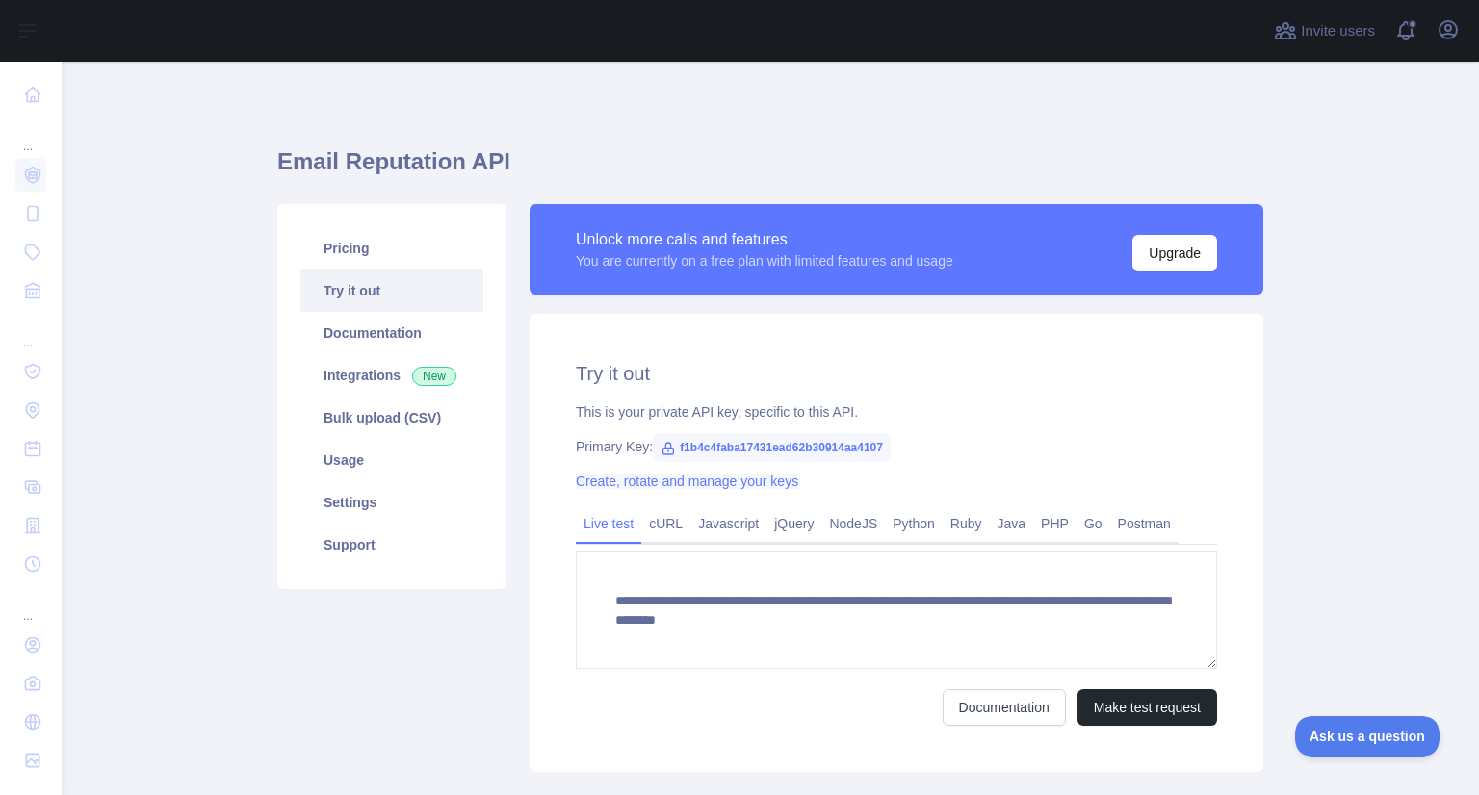
scroll to position [65, 0]
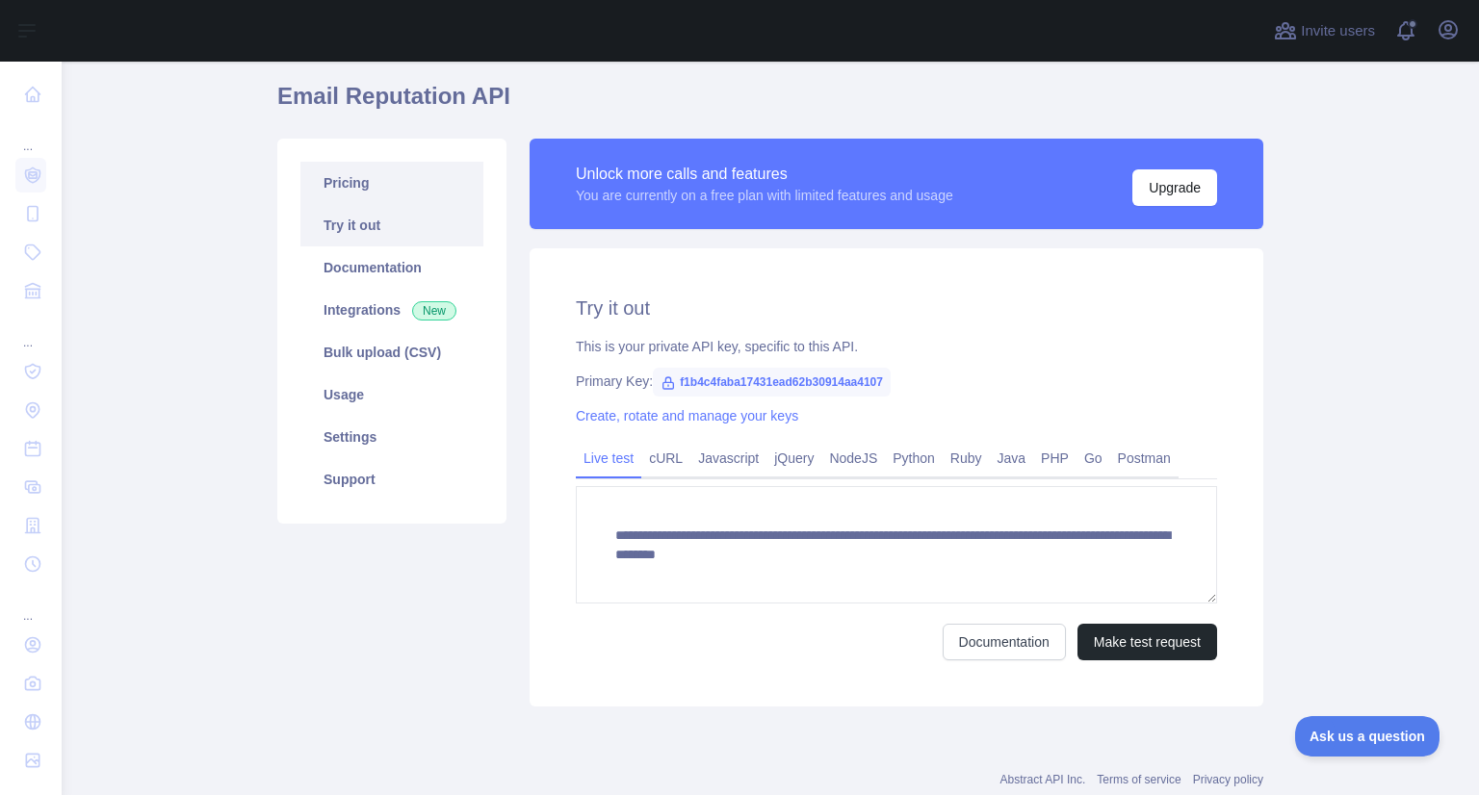
click at [384, 170] on link "Pricing" at bounding box center [391, 183] width 183 height 42
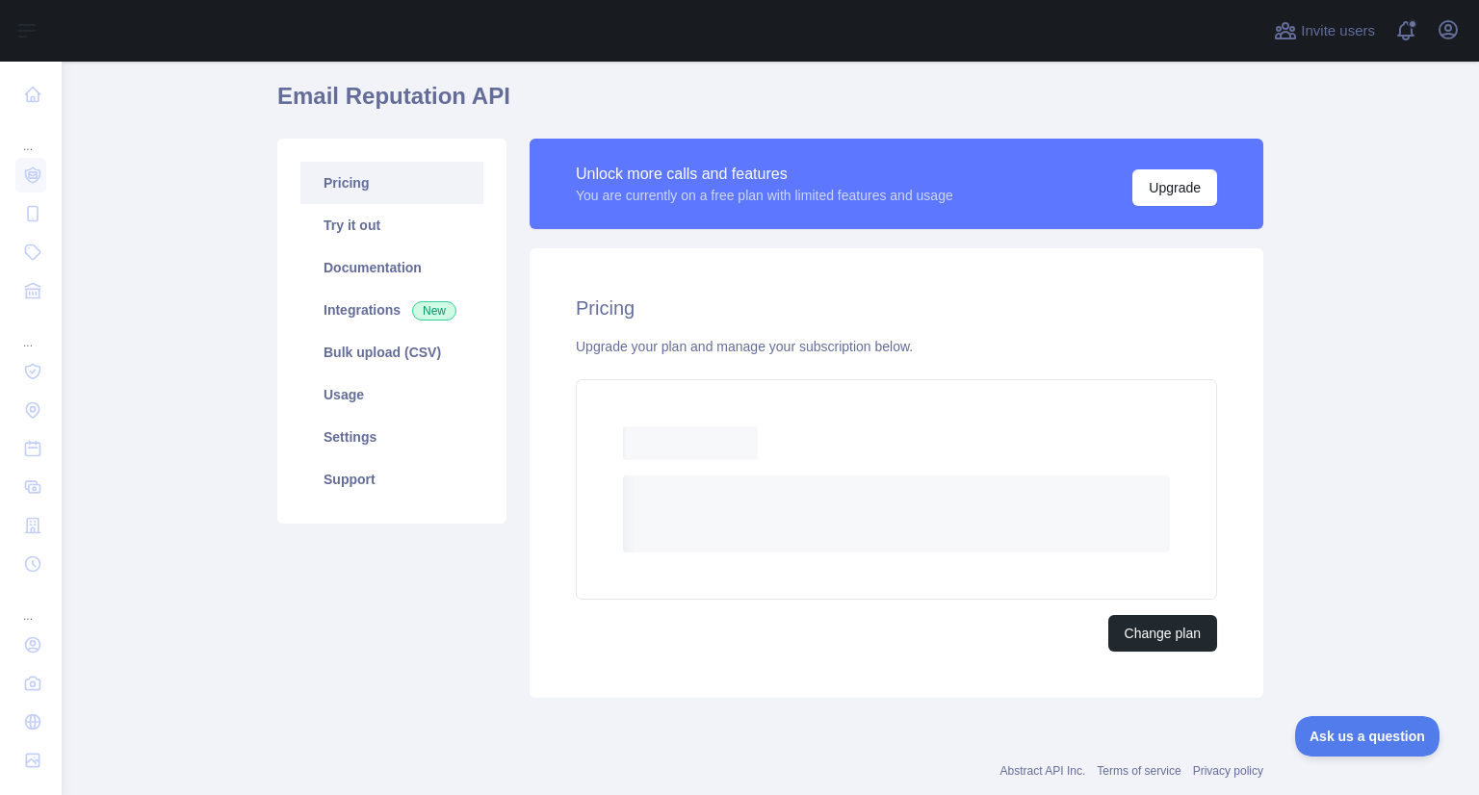
scroll to position [57, 0]
